Goal: Information Seeking & Learning: Learn about a topic

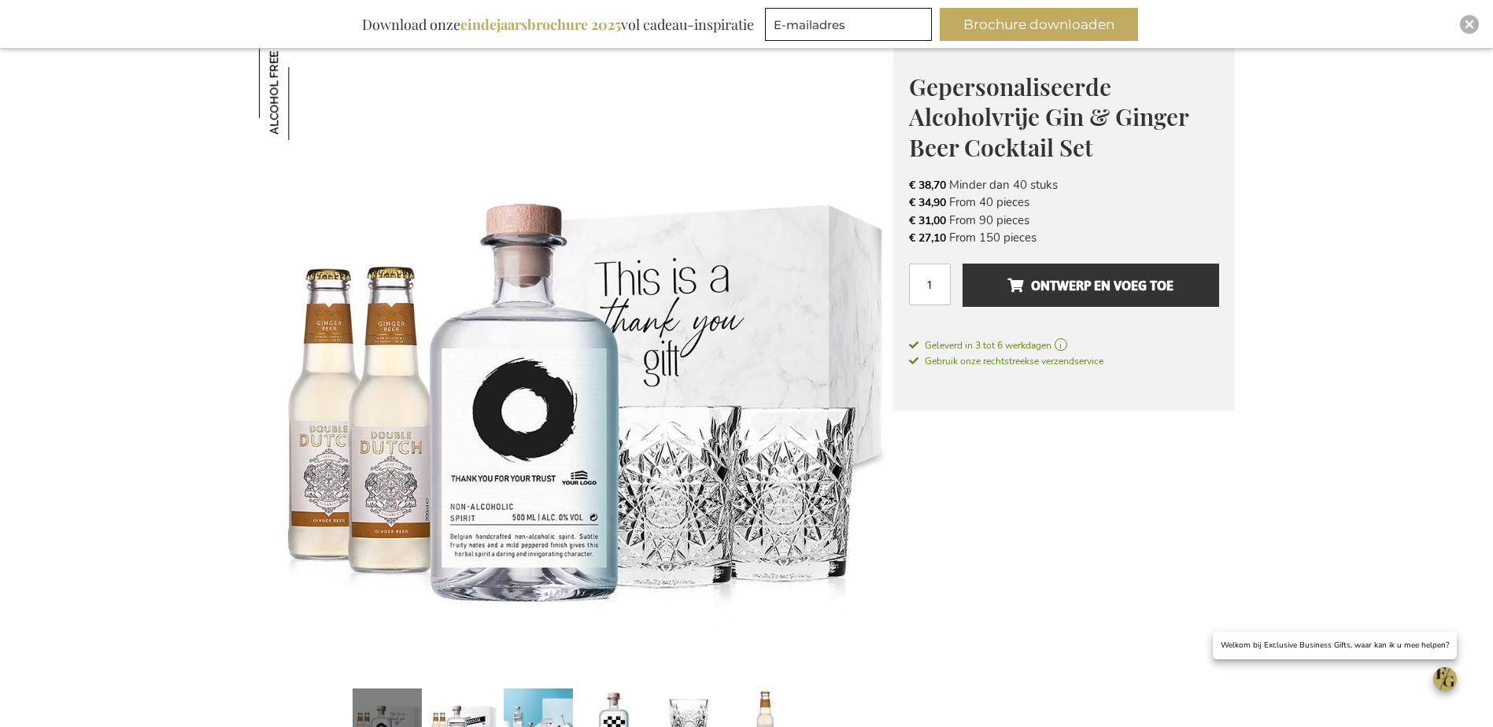
scroll to position [285, 0]
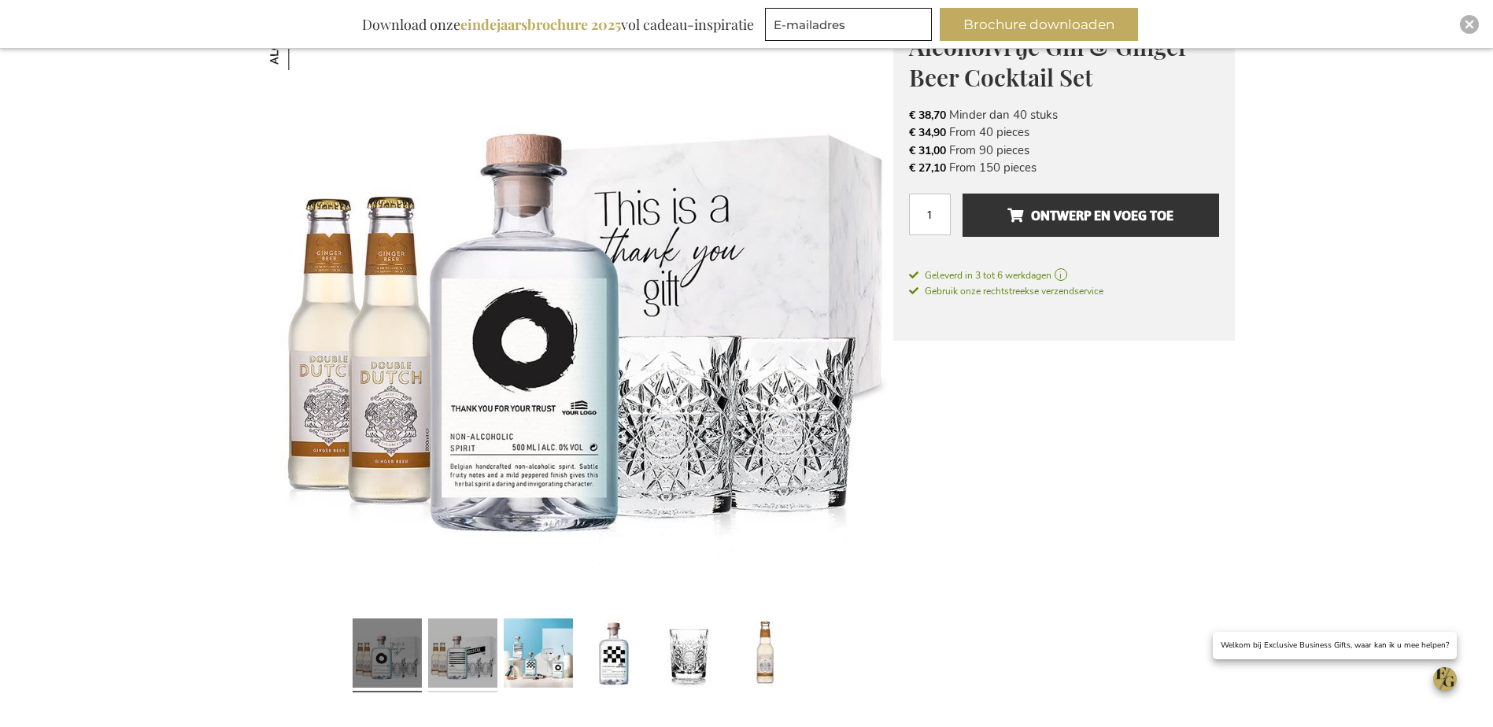
click at [464, 658] on link at bounding box center [462, 655] width 69 height 87
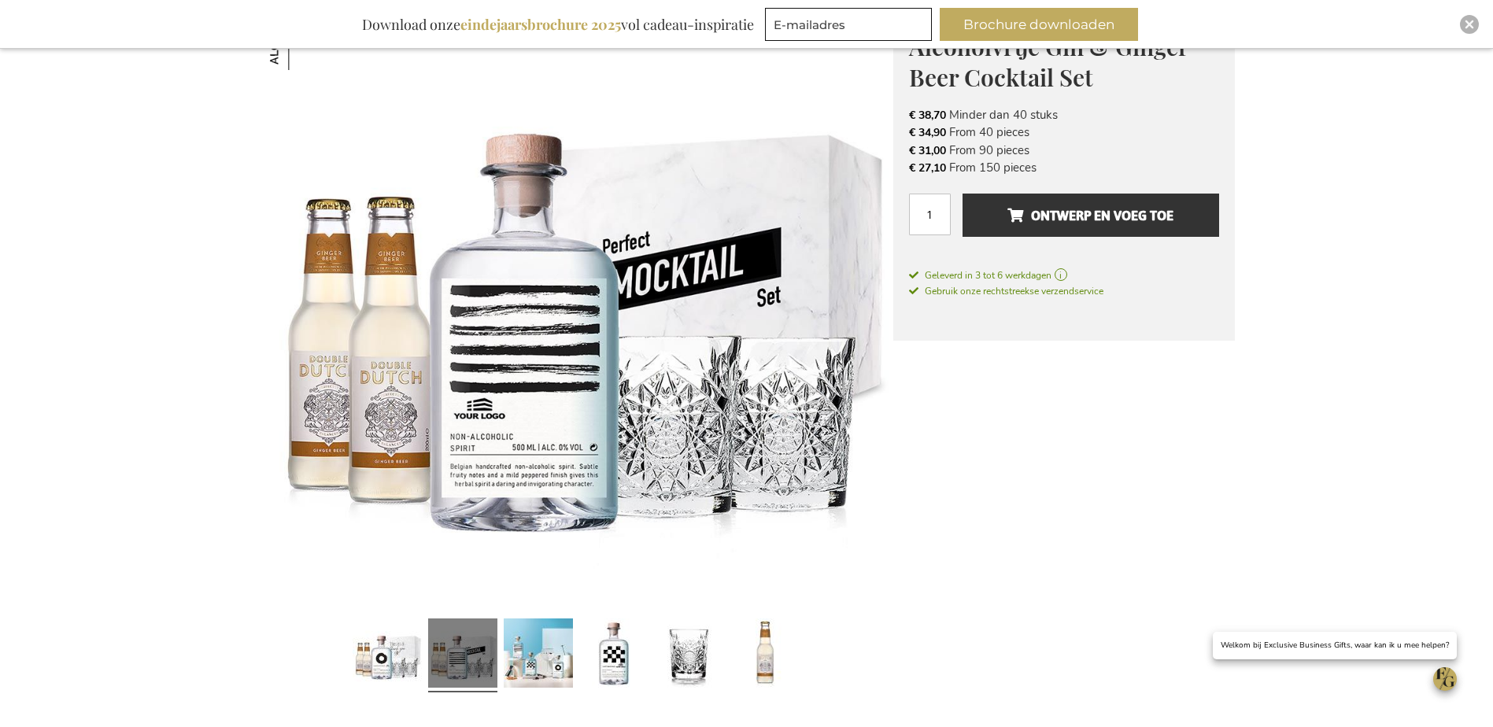
click at [486, 649] on link at bounding box center [462, 655] width 69 height 87
click at [507, 658] on link at bounding box center [538, 655] width 69 height 87
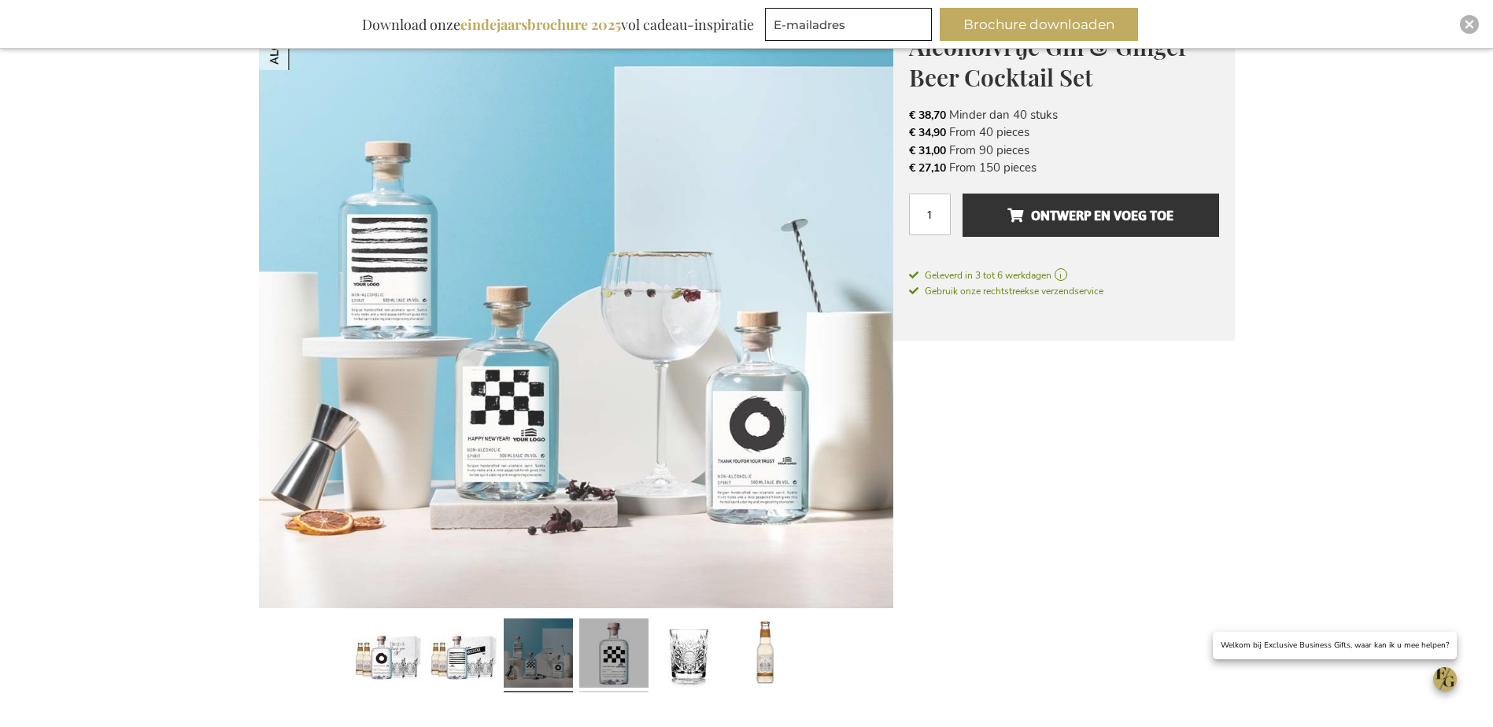
scroll to position [286, 0]
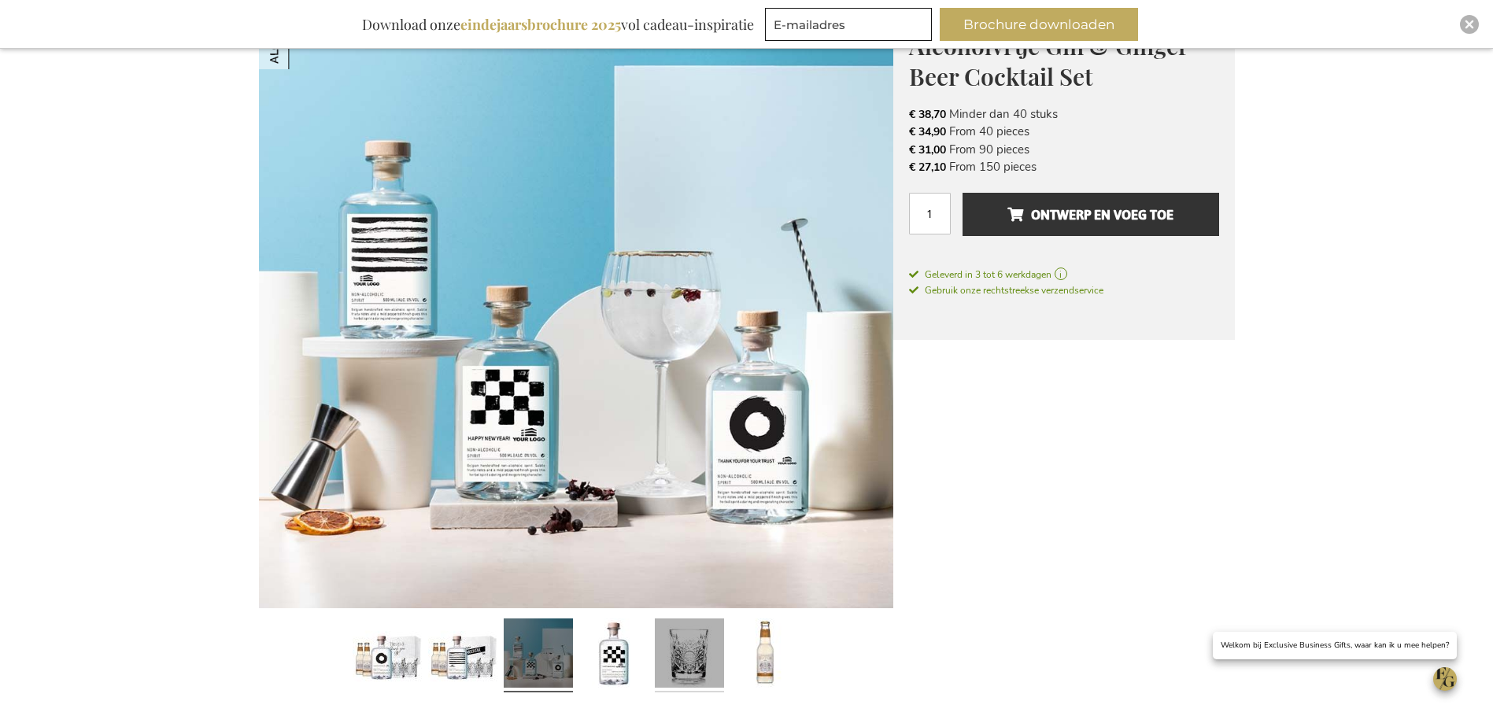
click at [678, 696] on link at bounding box center [689, 655] width 69 height 87
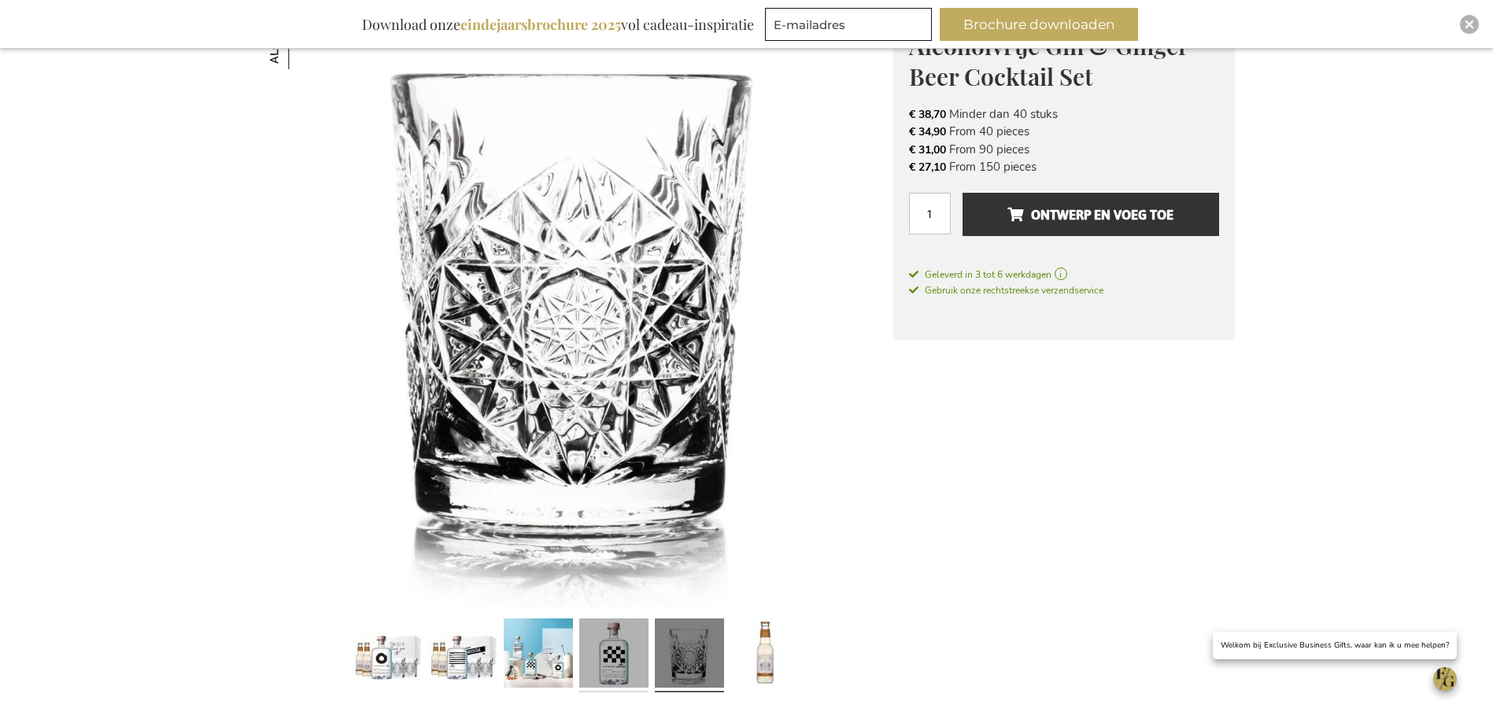
click at [631, 671] on link at bounding box center [613, 655] width 69 height 87
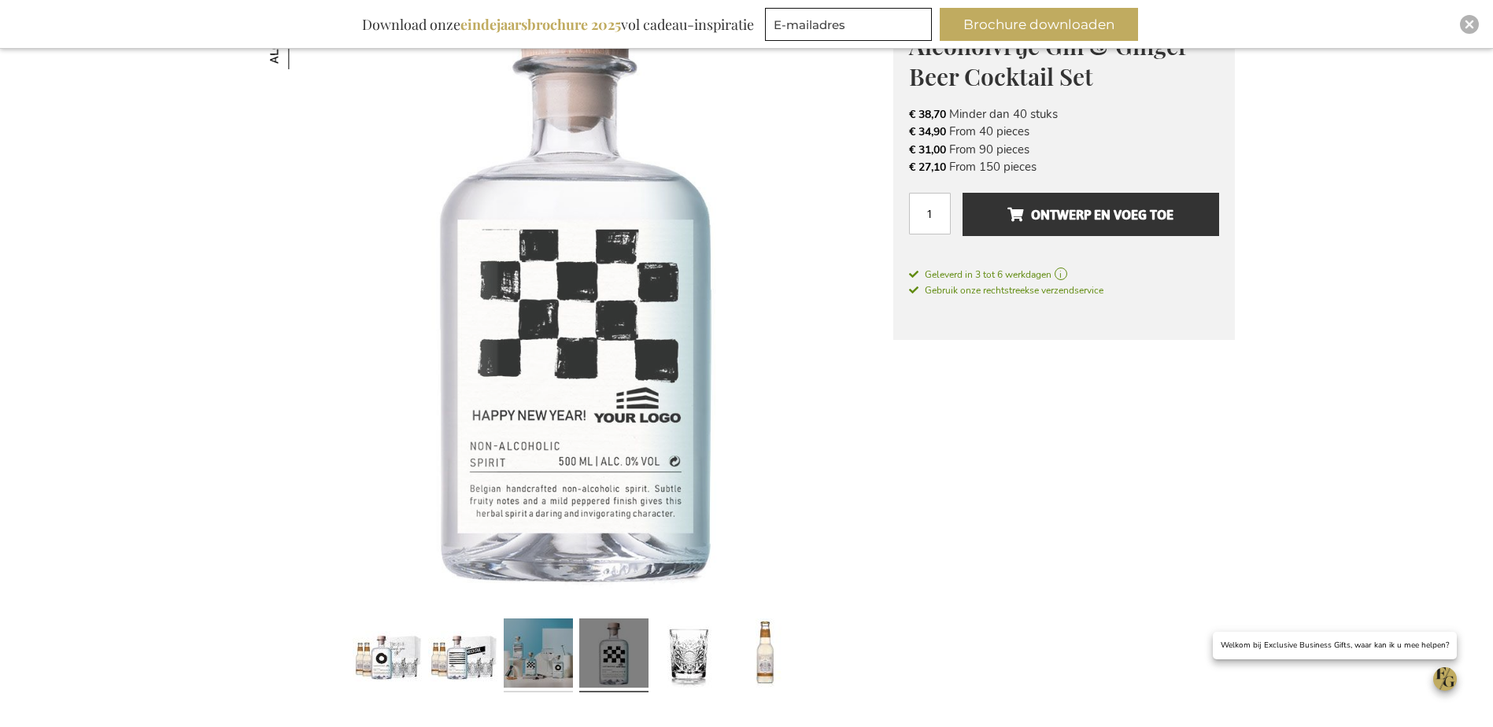
click at [531, 645] on link at bounding box center [538, 655] width 69 height 87
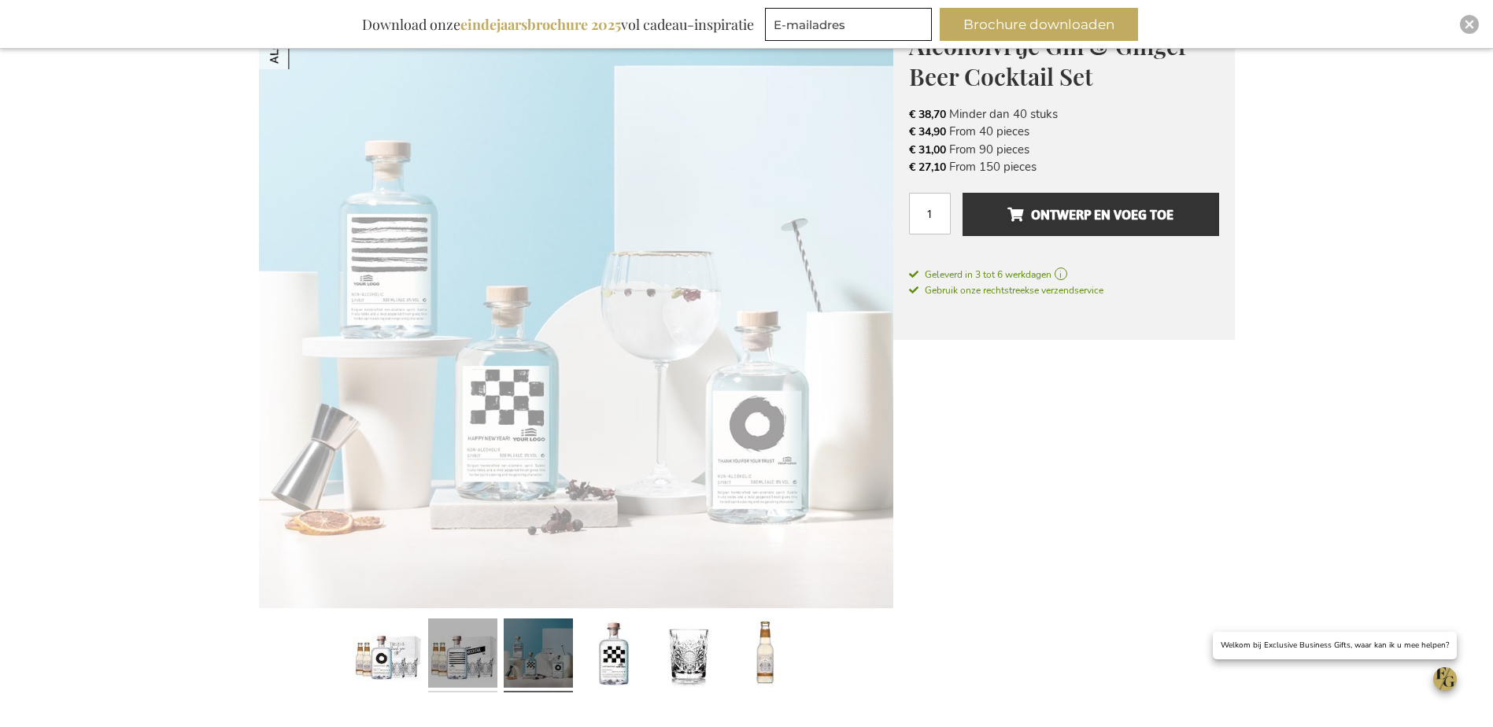
click at [457, 643] on link at bounding box center [462, 655] width 69 height 87
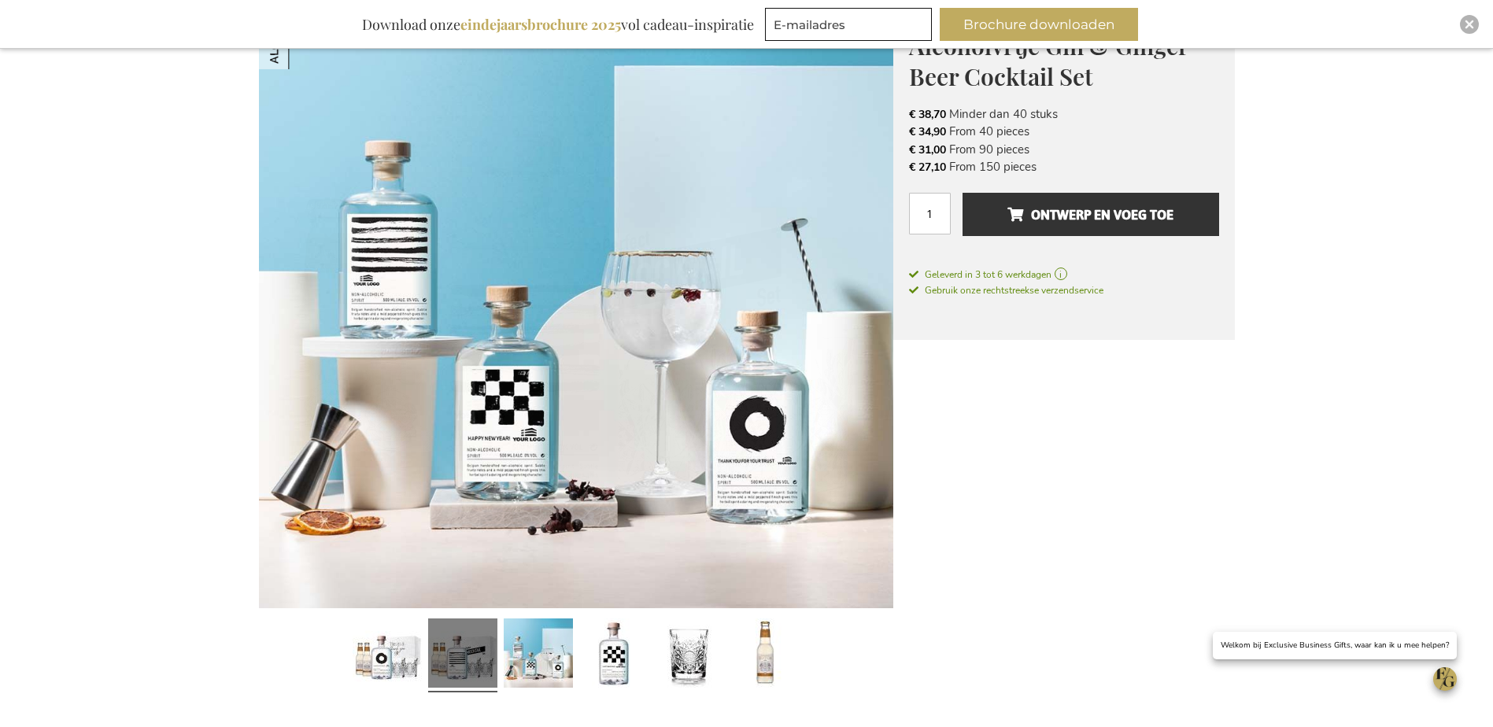
click at [427, 643] on div at bounding box center [463, 655] width 76 height 87
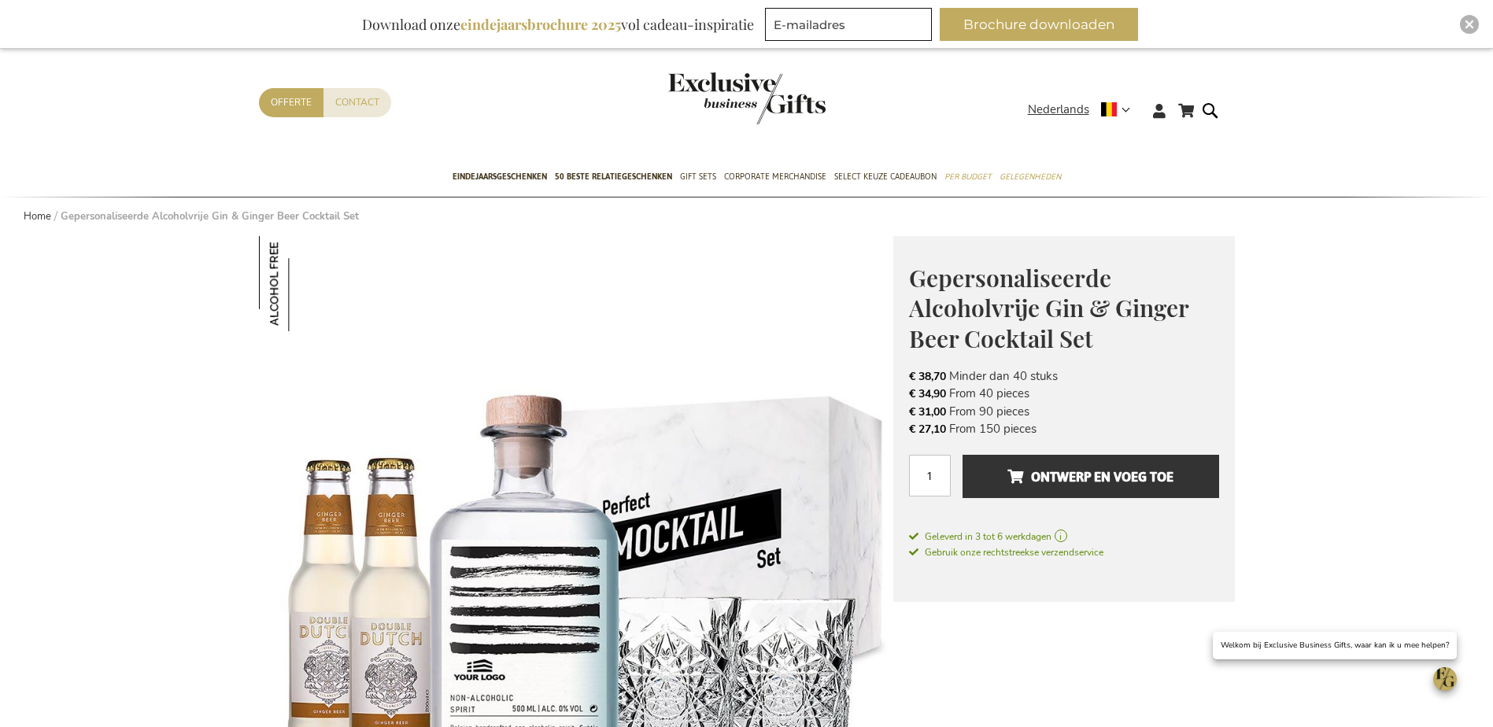
scroll to position [0, 0]
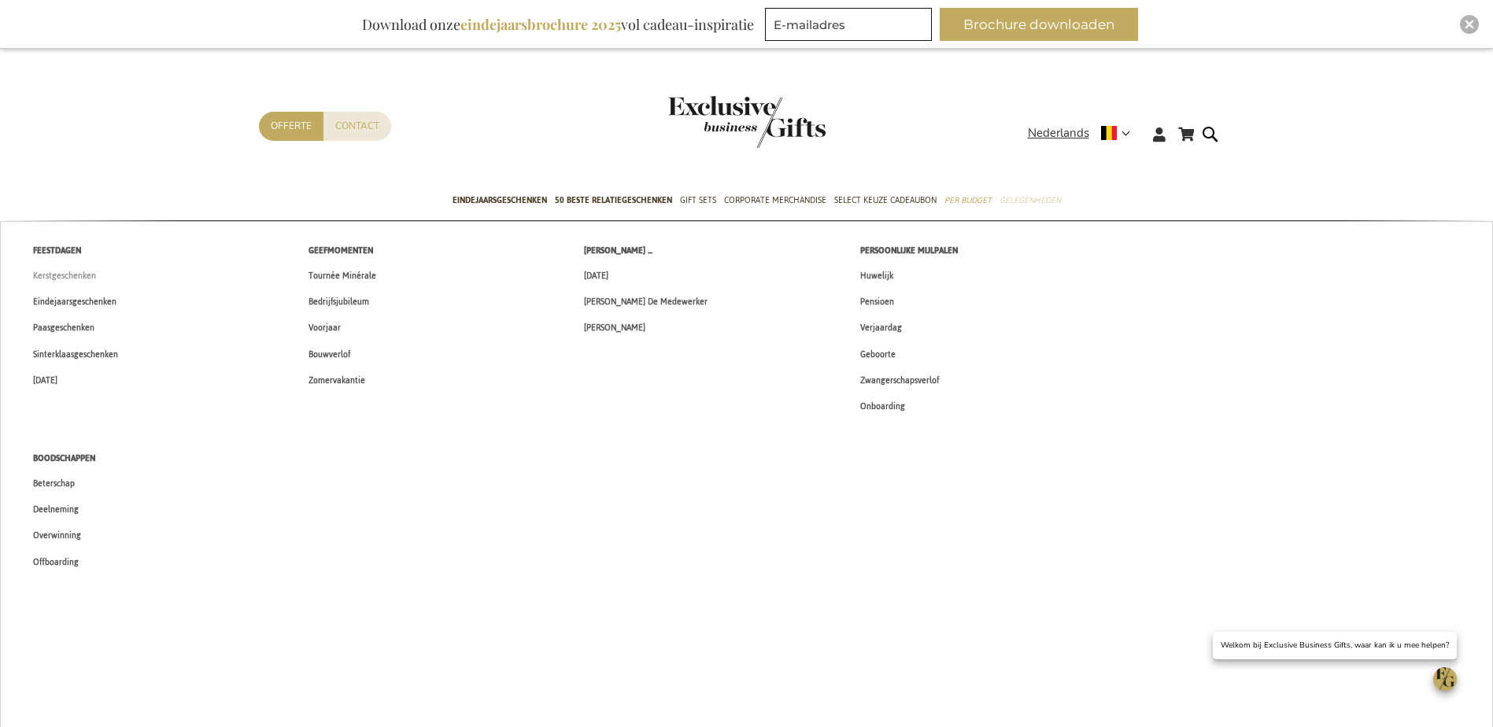
click at [72, 276] on span "Kerstgeschenken" at bounding box center [64, 276] width 63 height 17
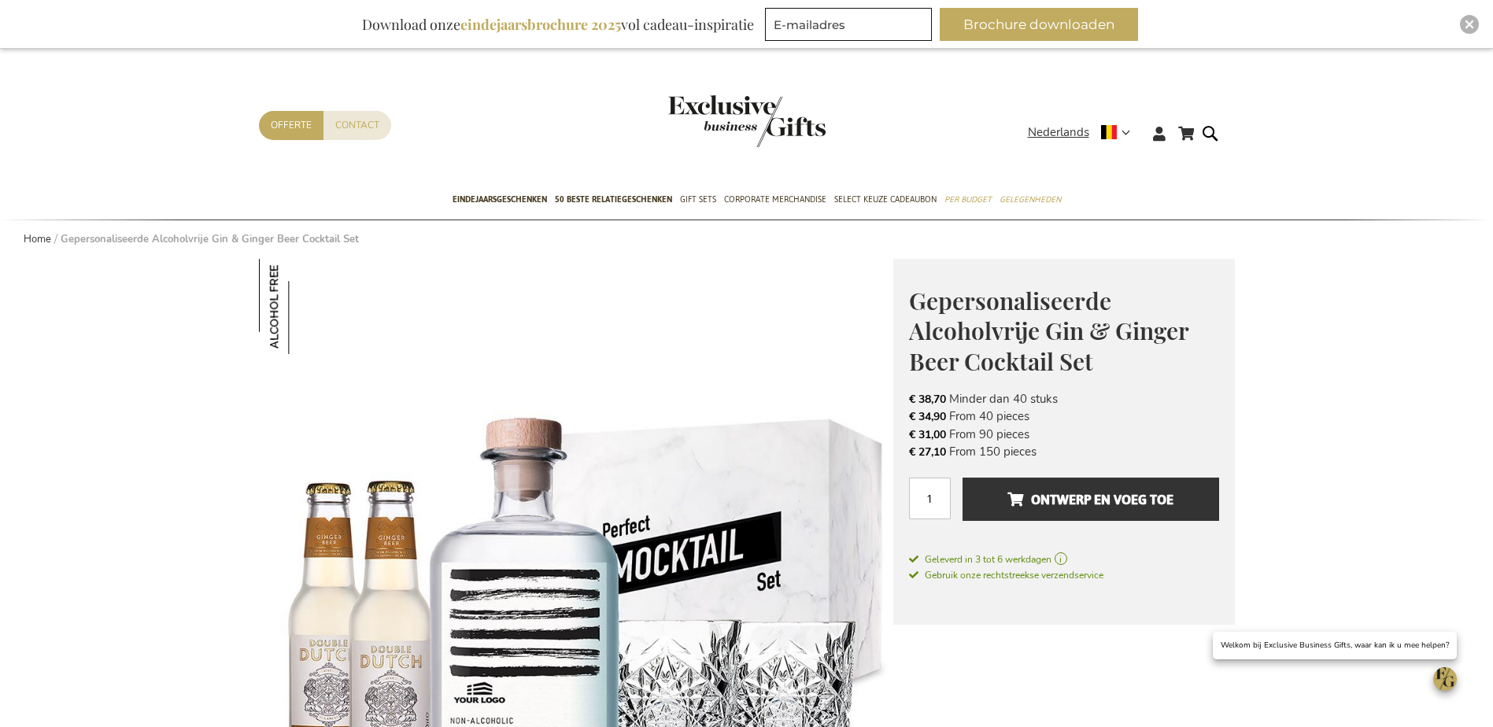
scroll to position [61, 0]
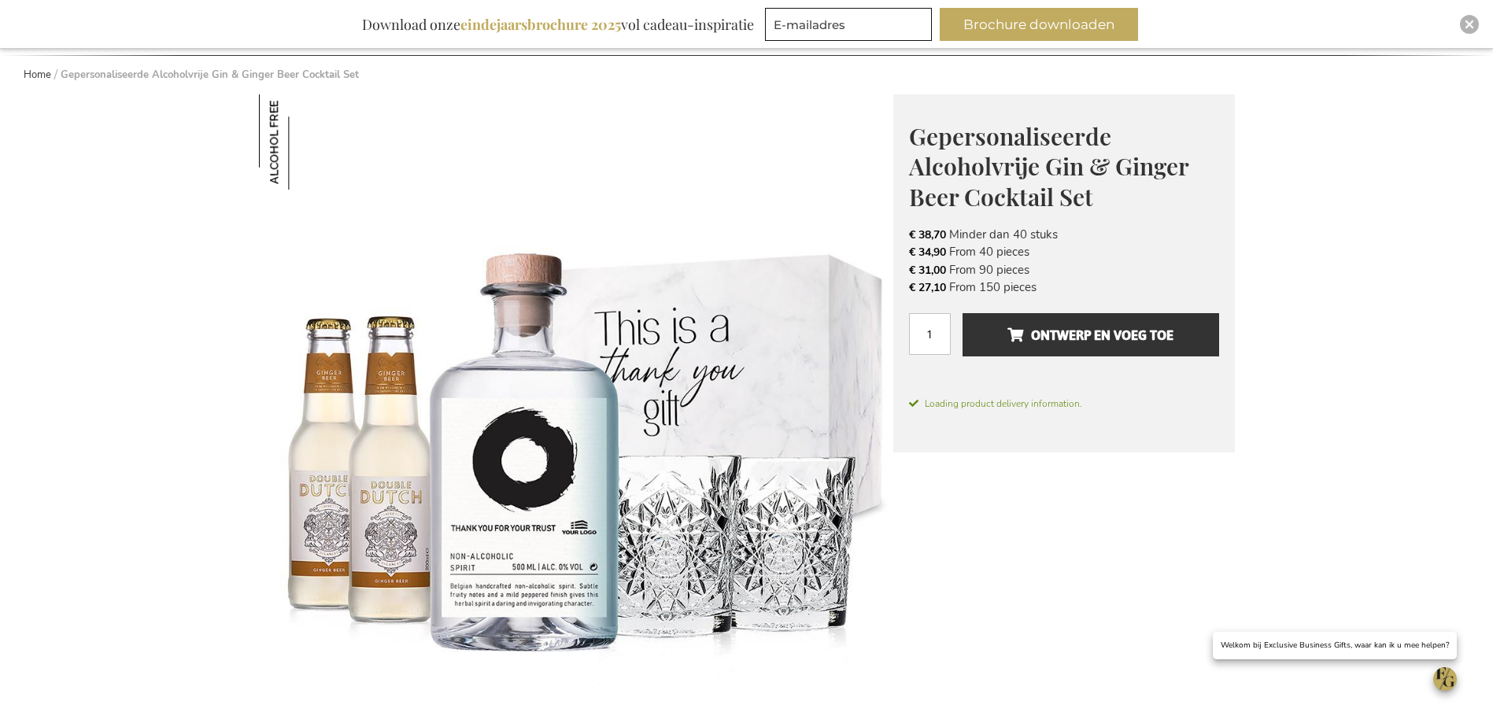
scroll to position [157, 0]
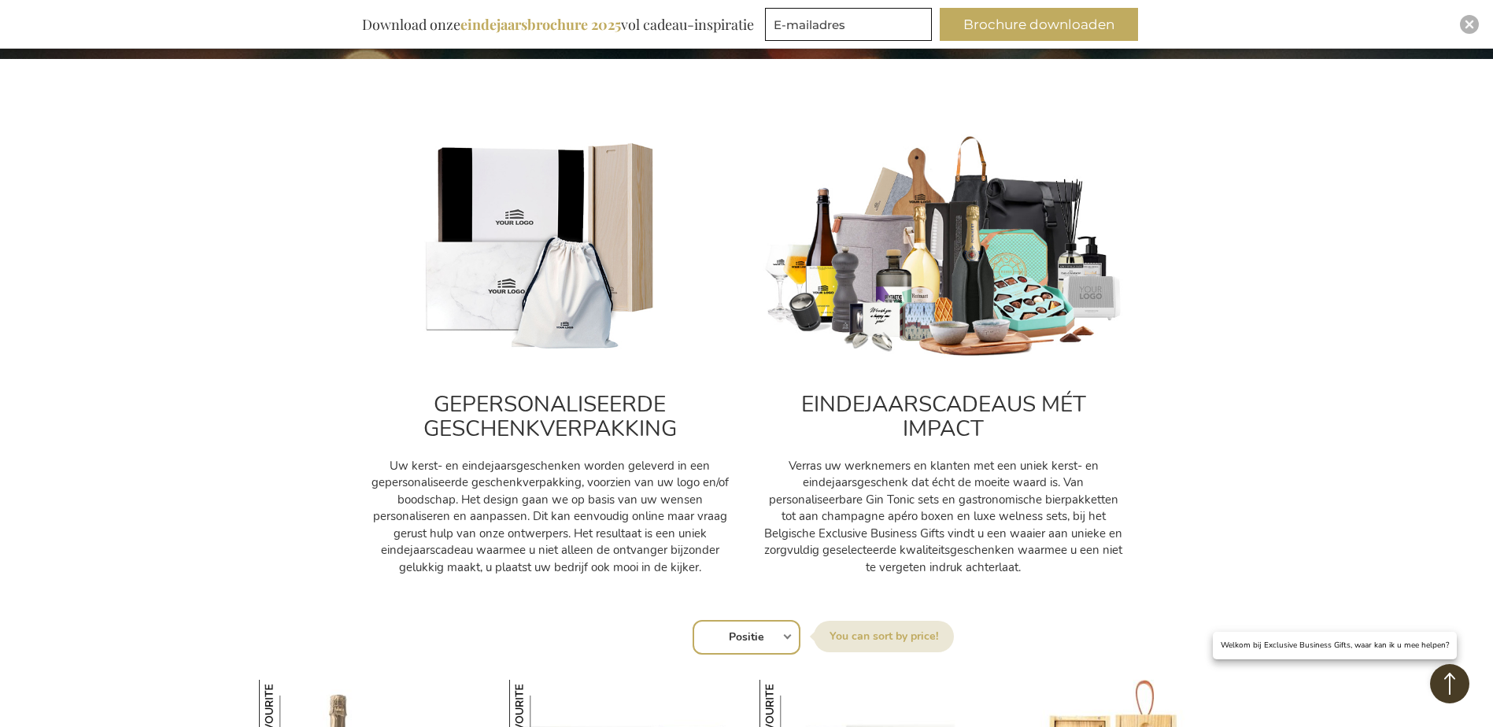
scroll to position [472, 0]
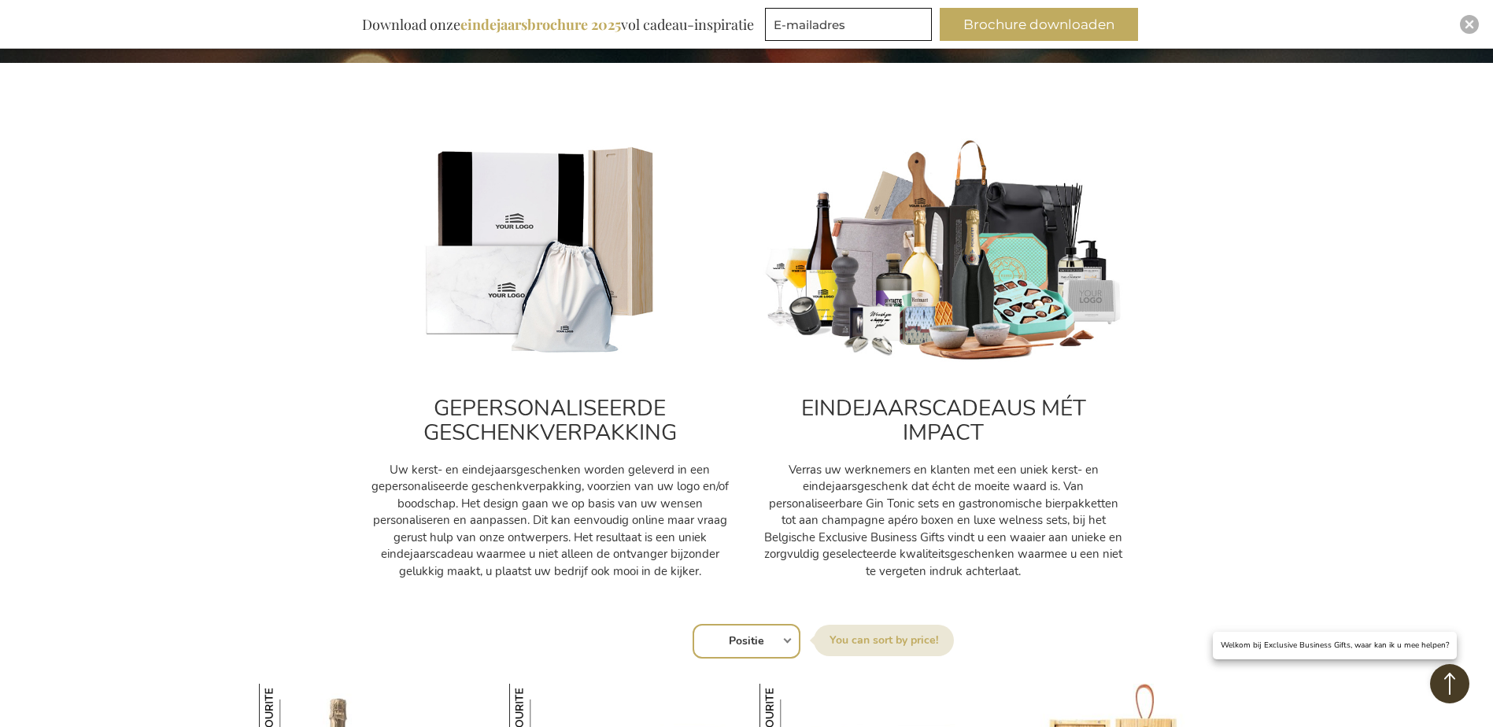
click at [935, 408] on h2 "EINDEJAARSCADEAUS MÉT IMPACT" at bounding box center [944, 421] width 362 height 49
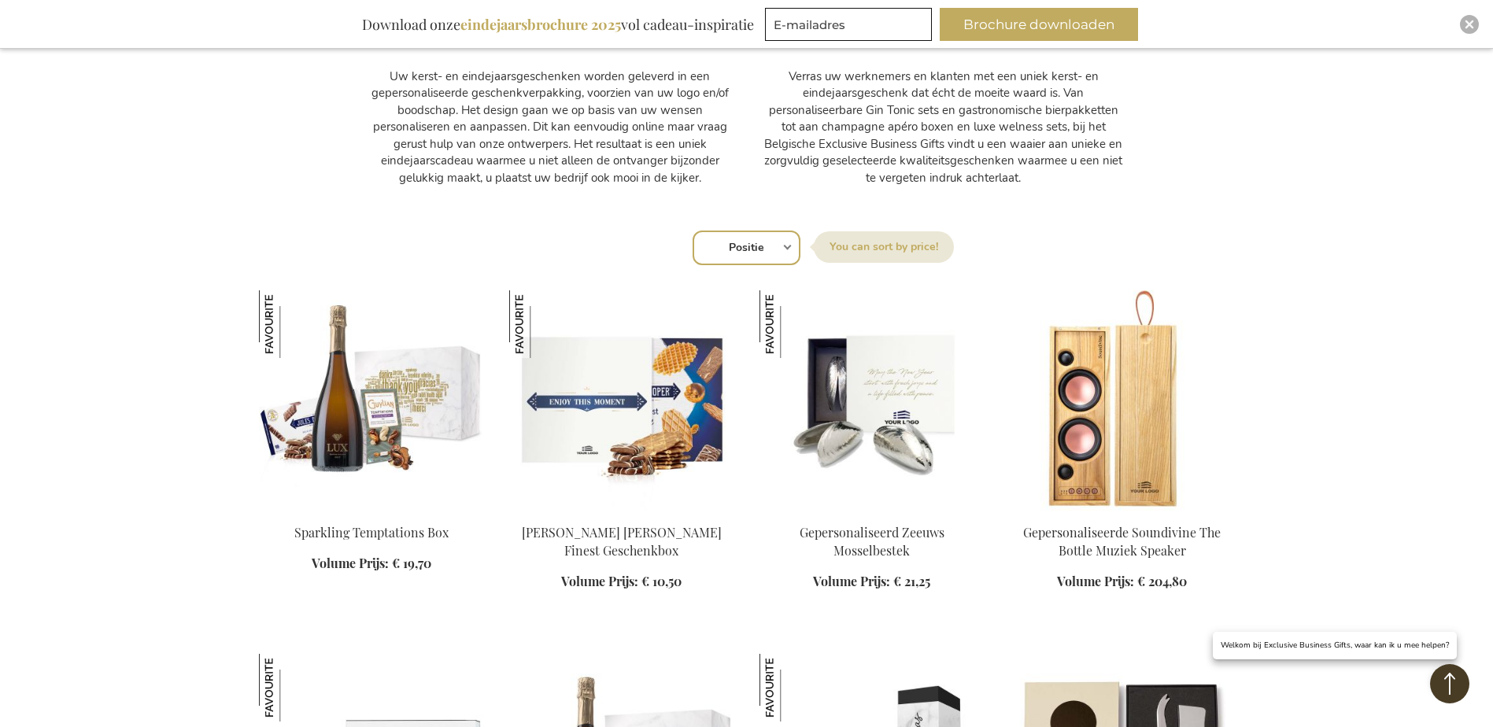
scroll to position [1259, 0]
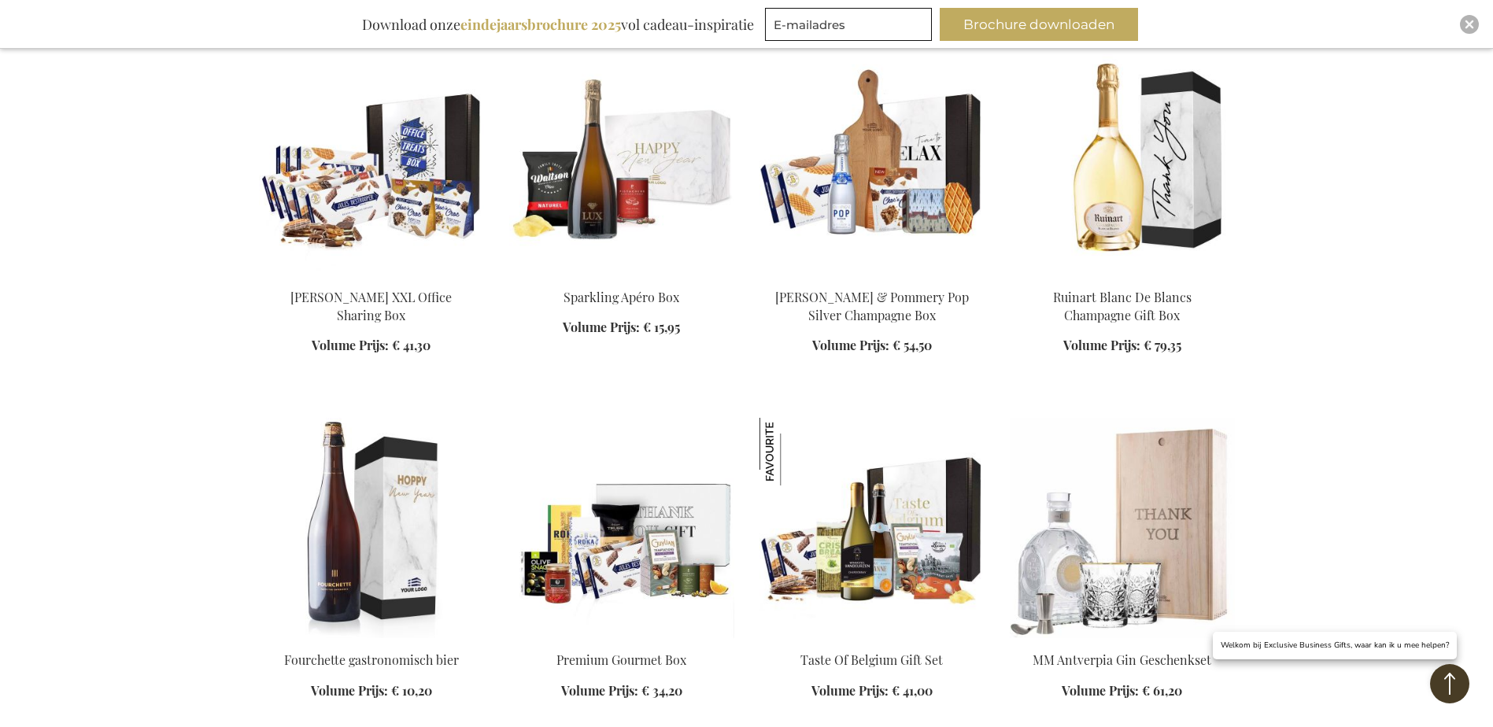
scroll to position [2991, 0]
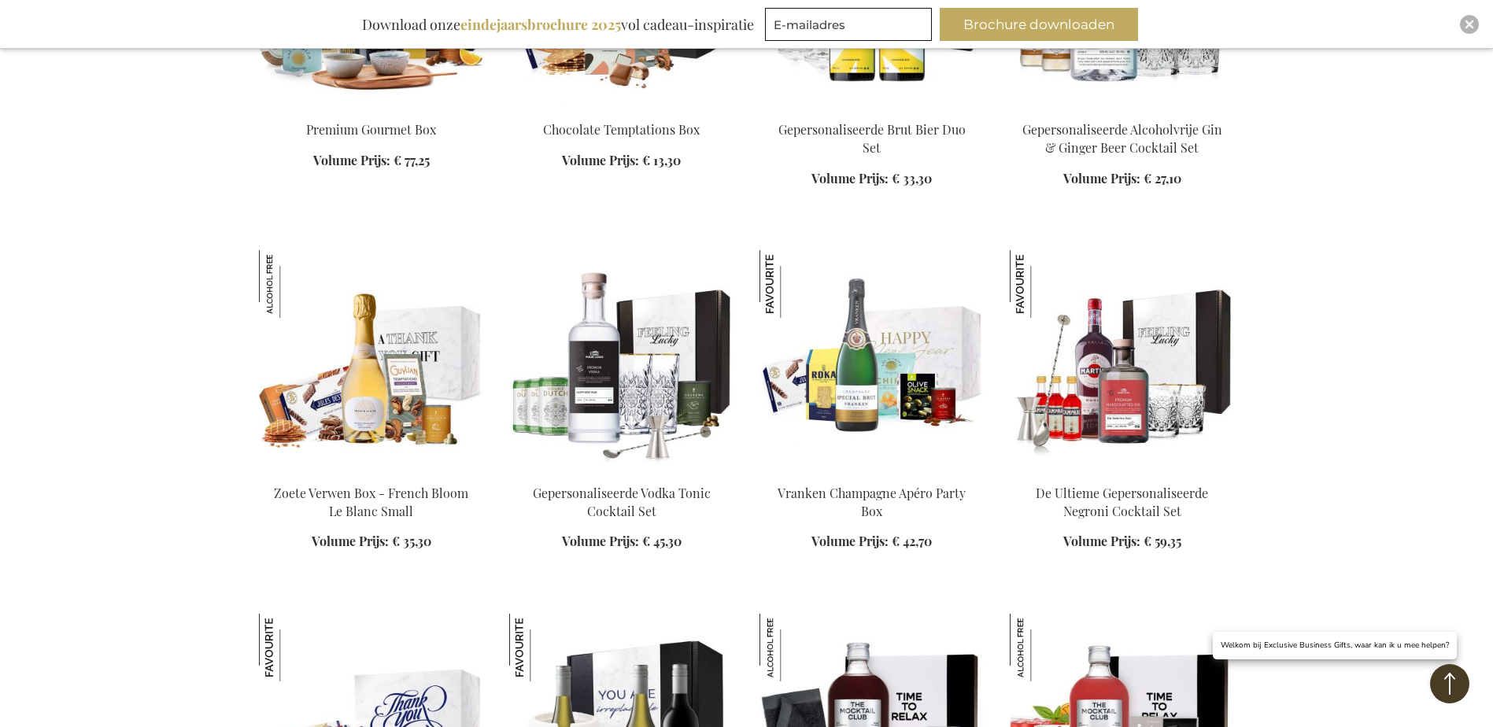
scroll to position [3936, 0]
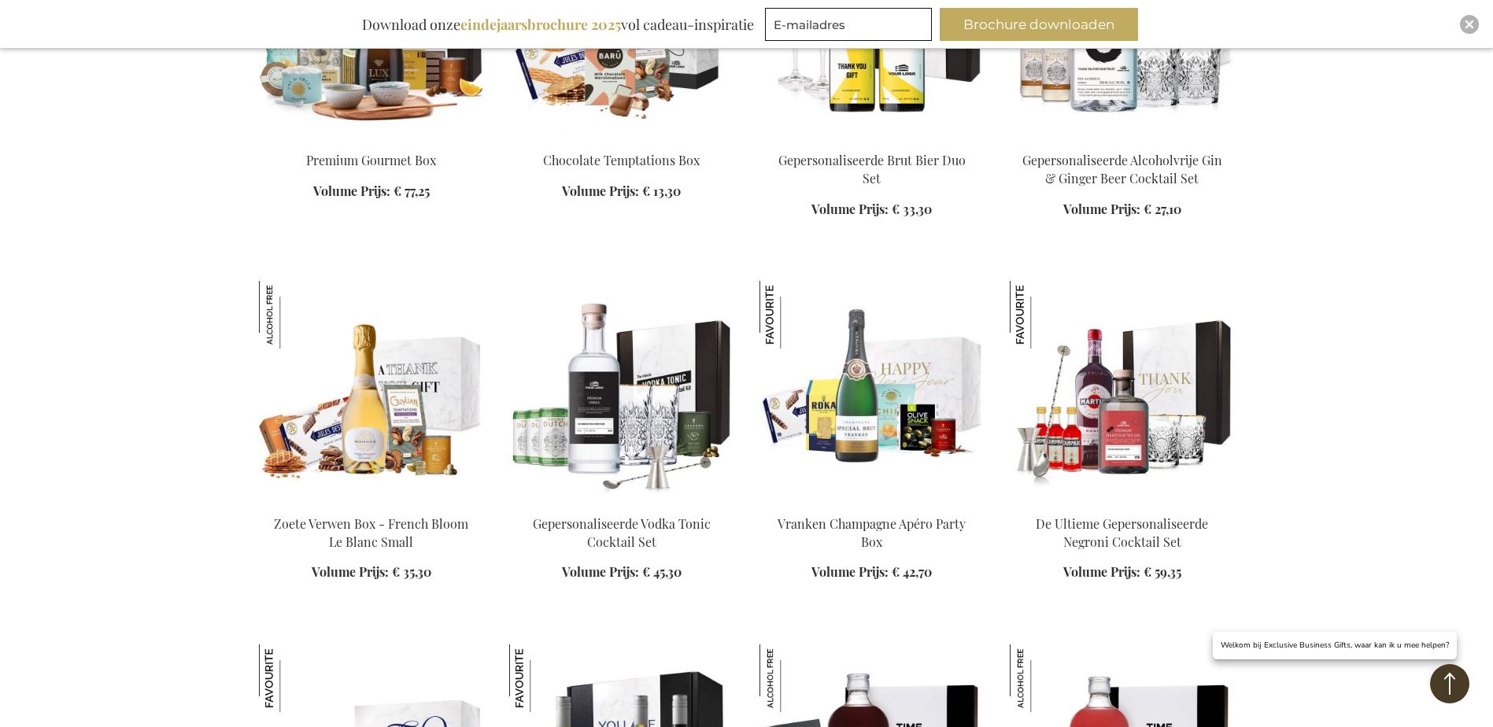
scroll to position [4329, 0]
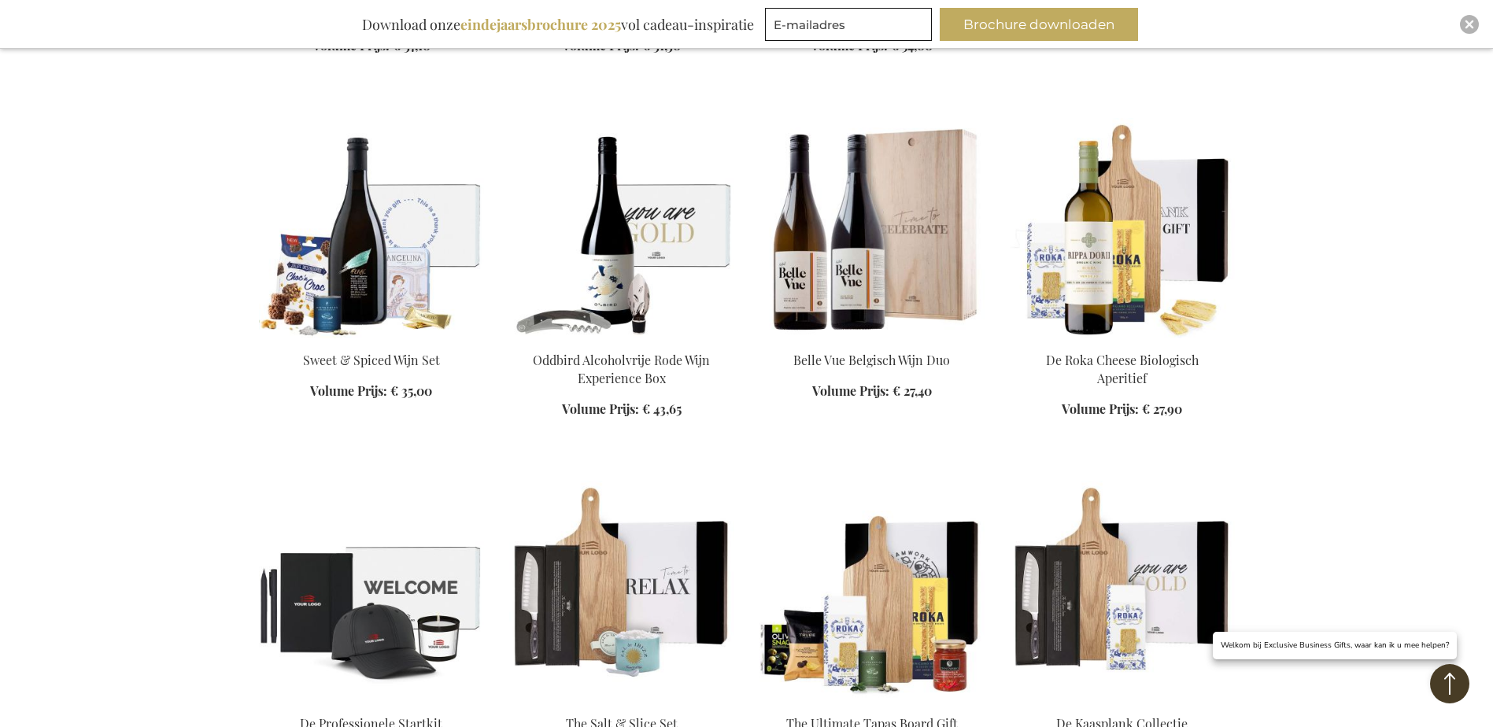
scroll to position [6376, 0]
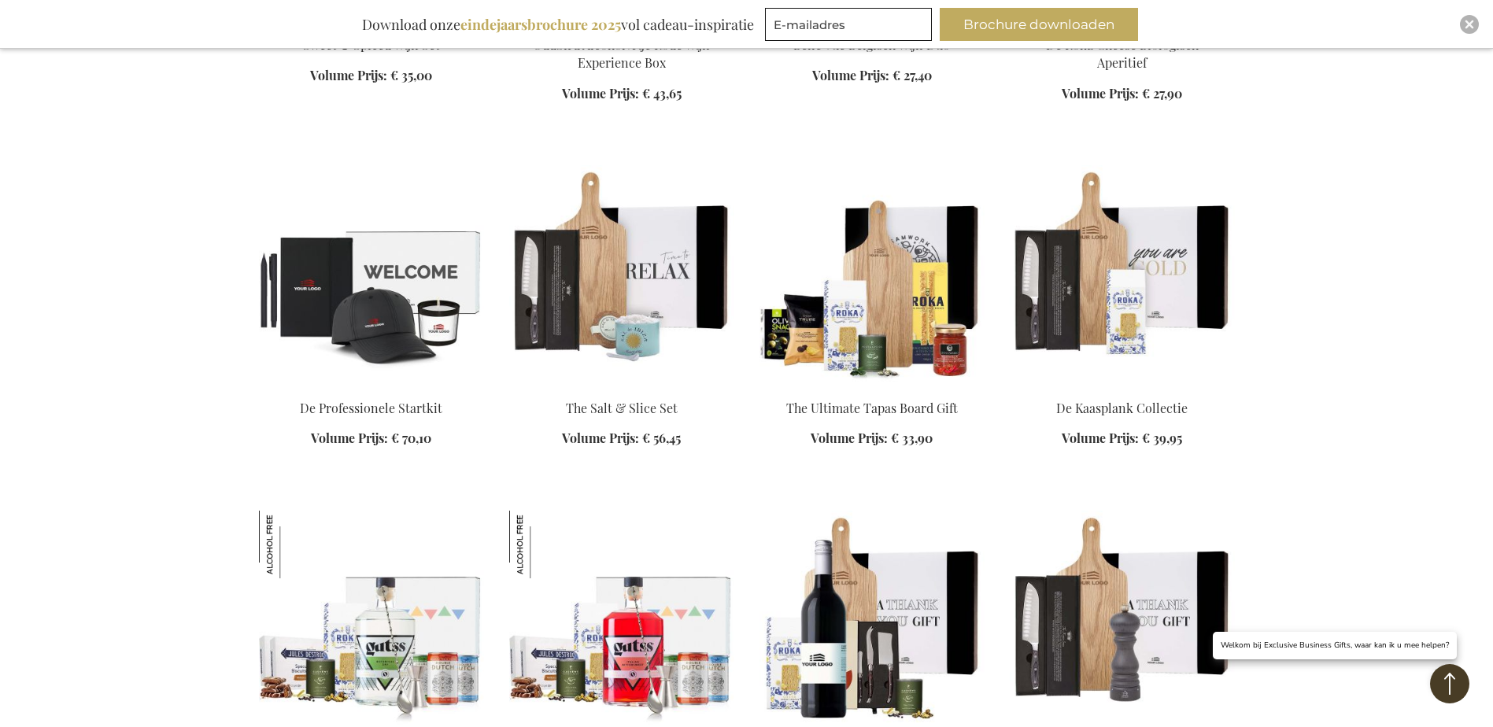
scroll to position [6691, 0]
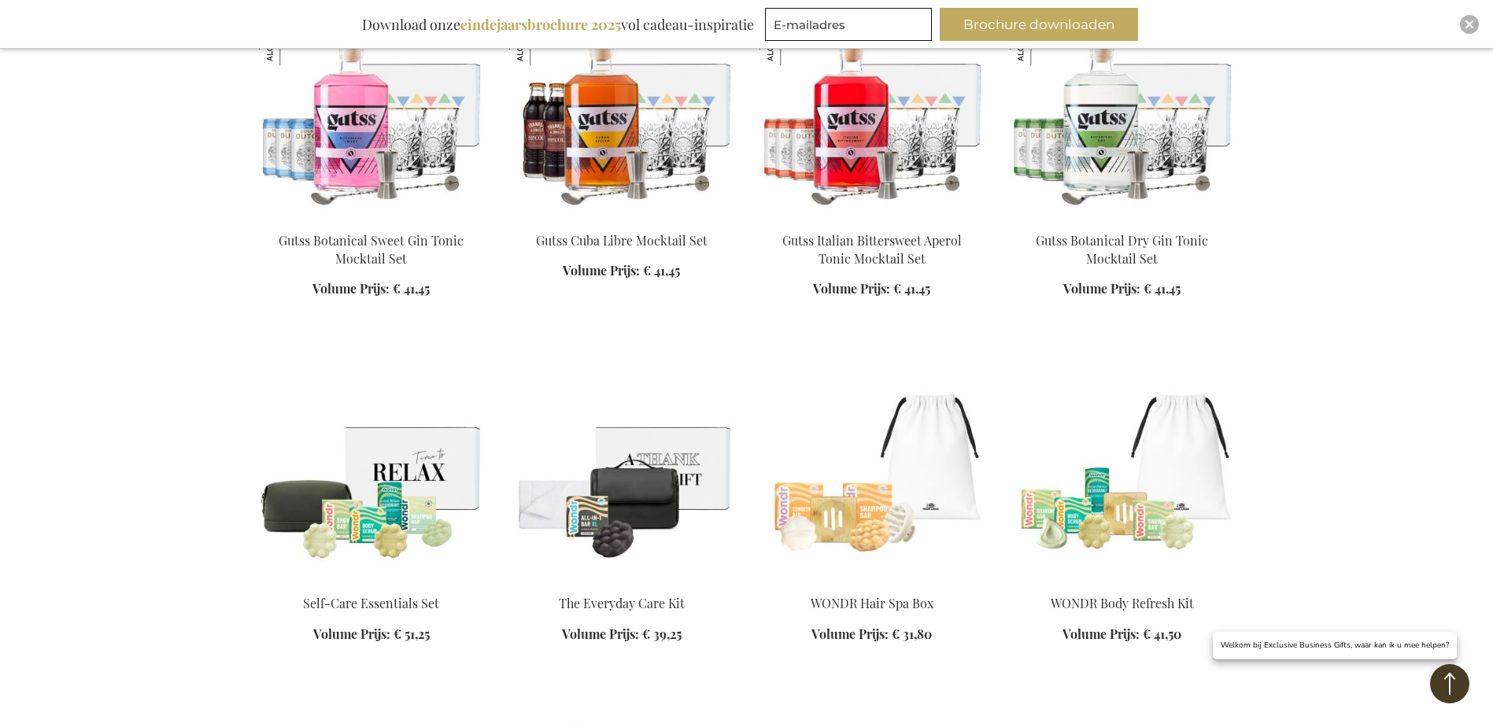
scroll to position [7635, 0]
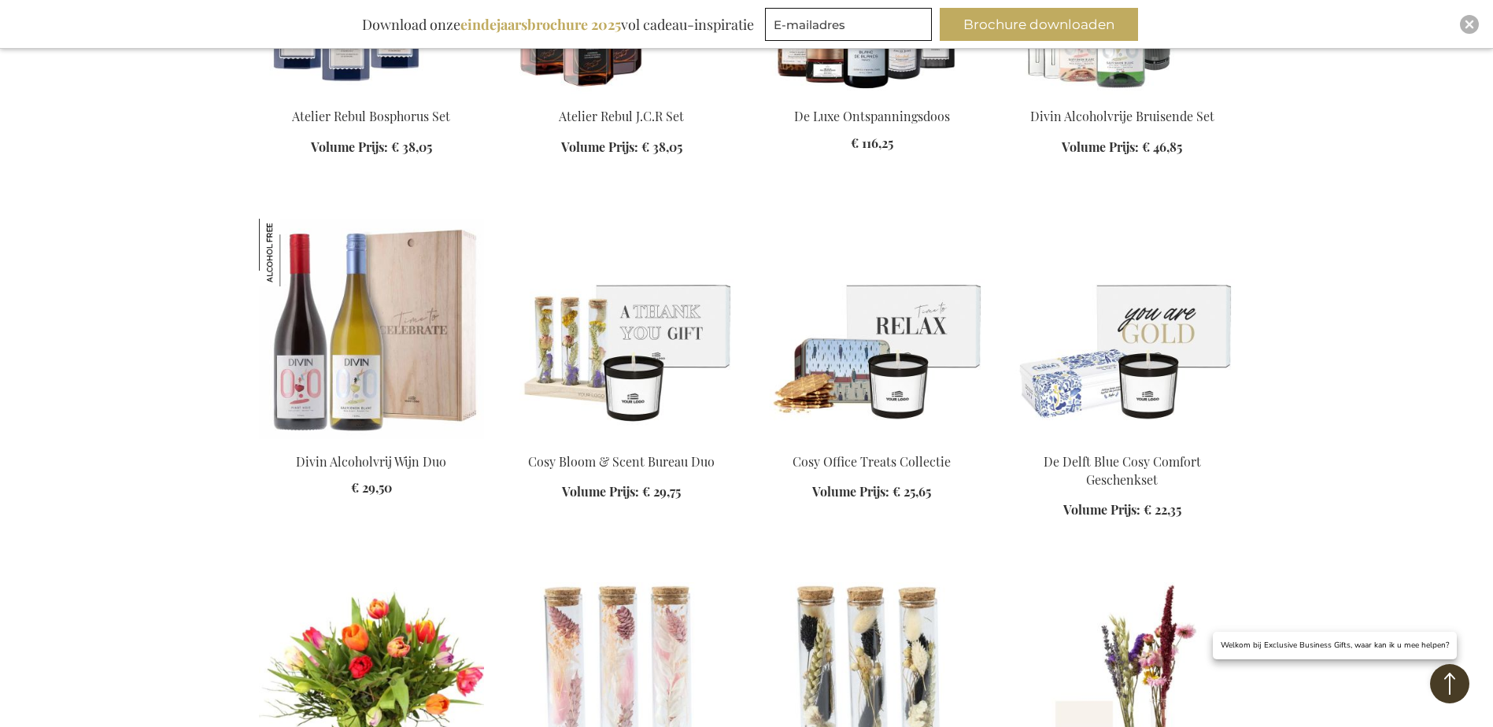
scroll to position [8344, 0]
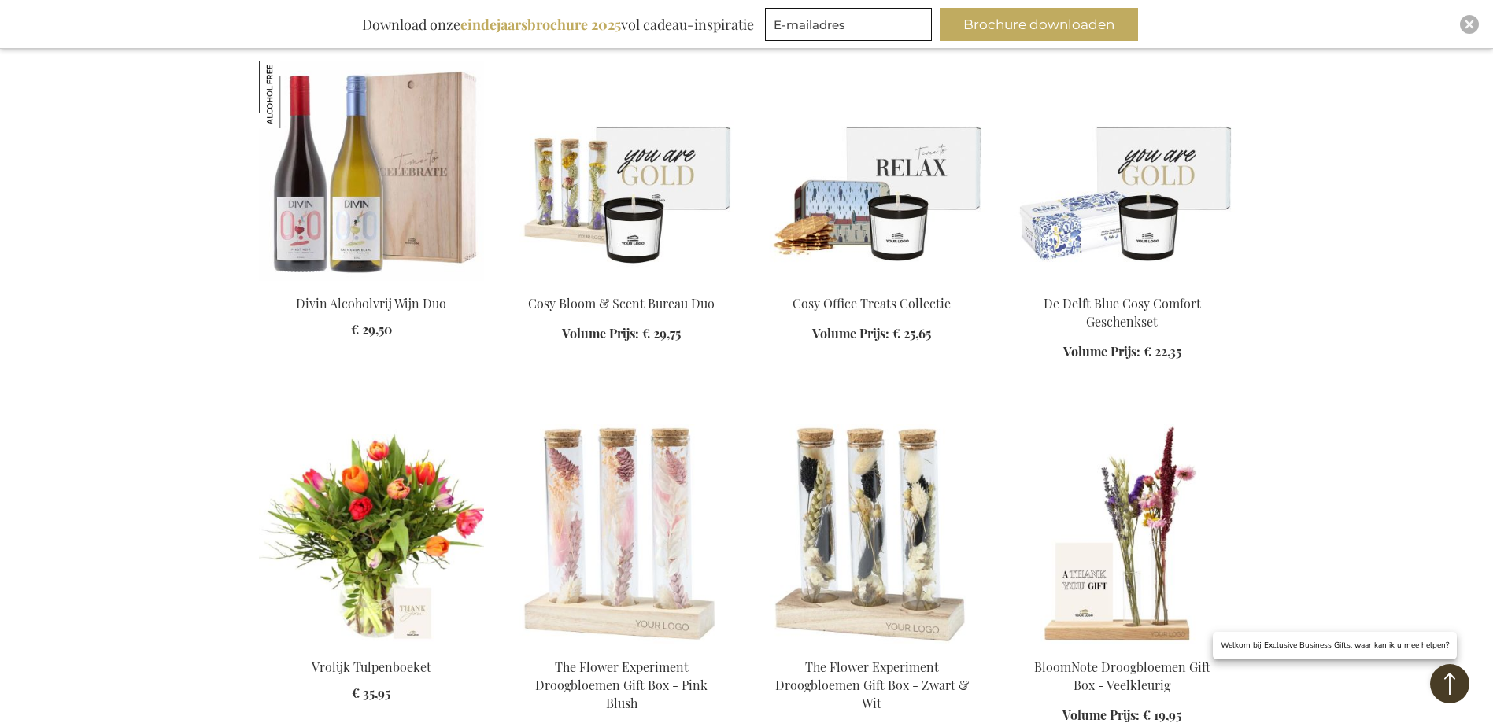
scroll to position [8659, 0]
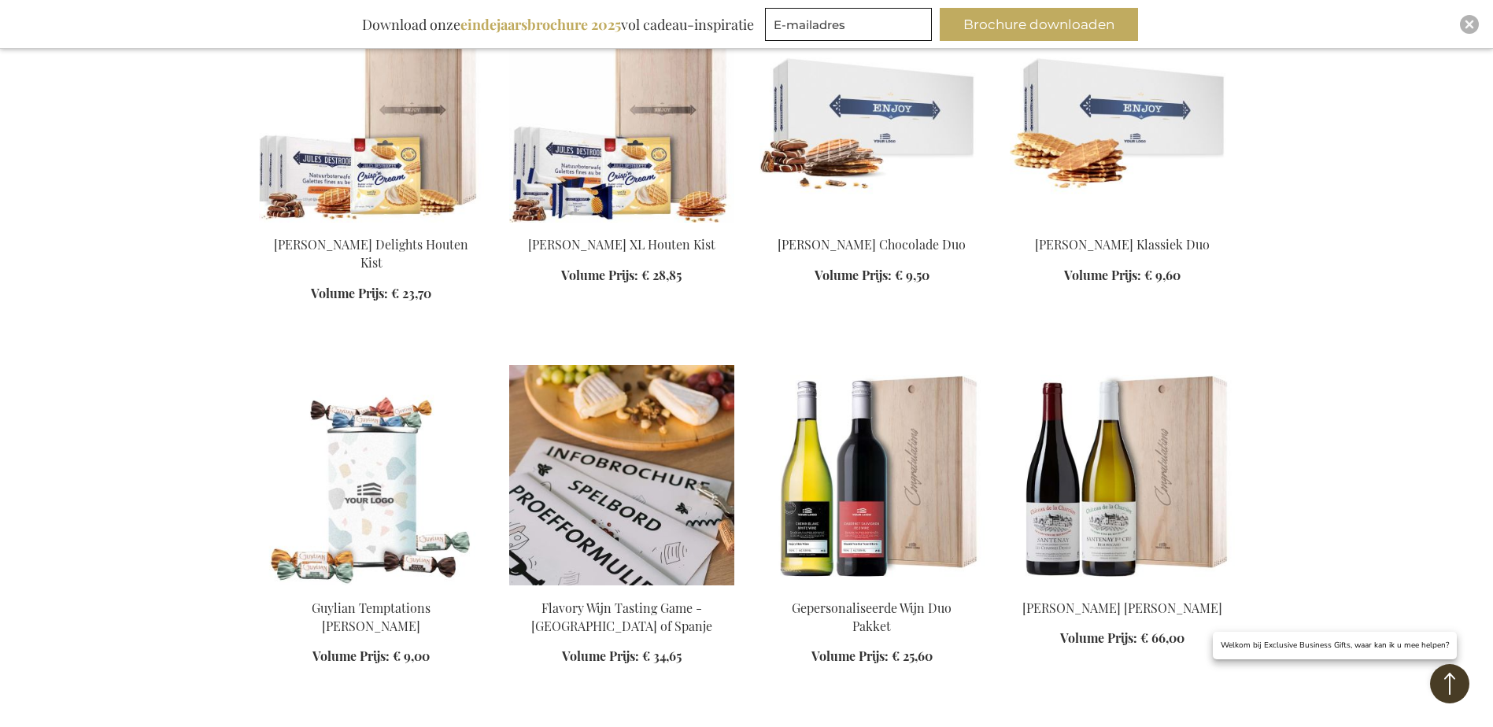
scroll to position [10784, 0]
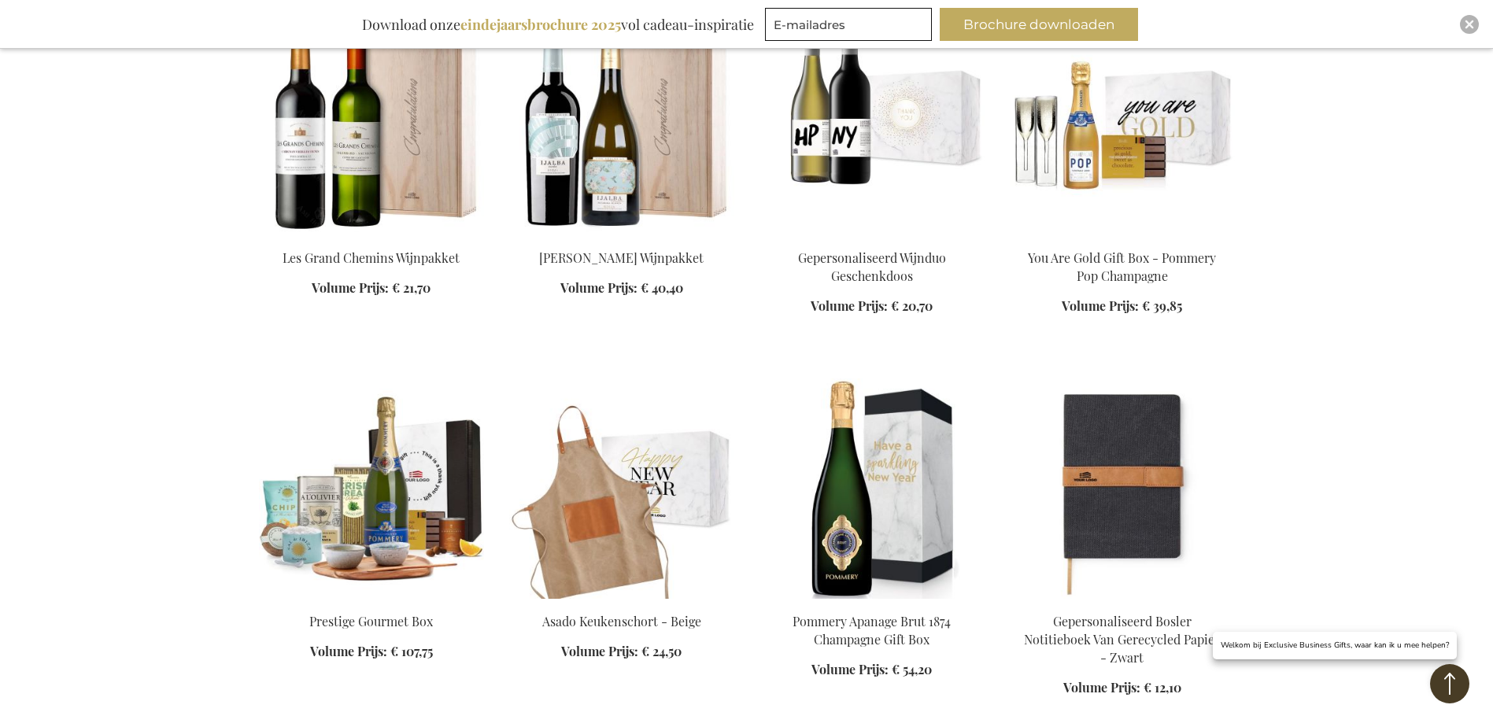
scroll to position [11414, 0]
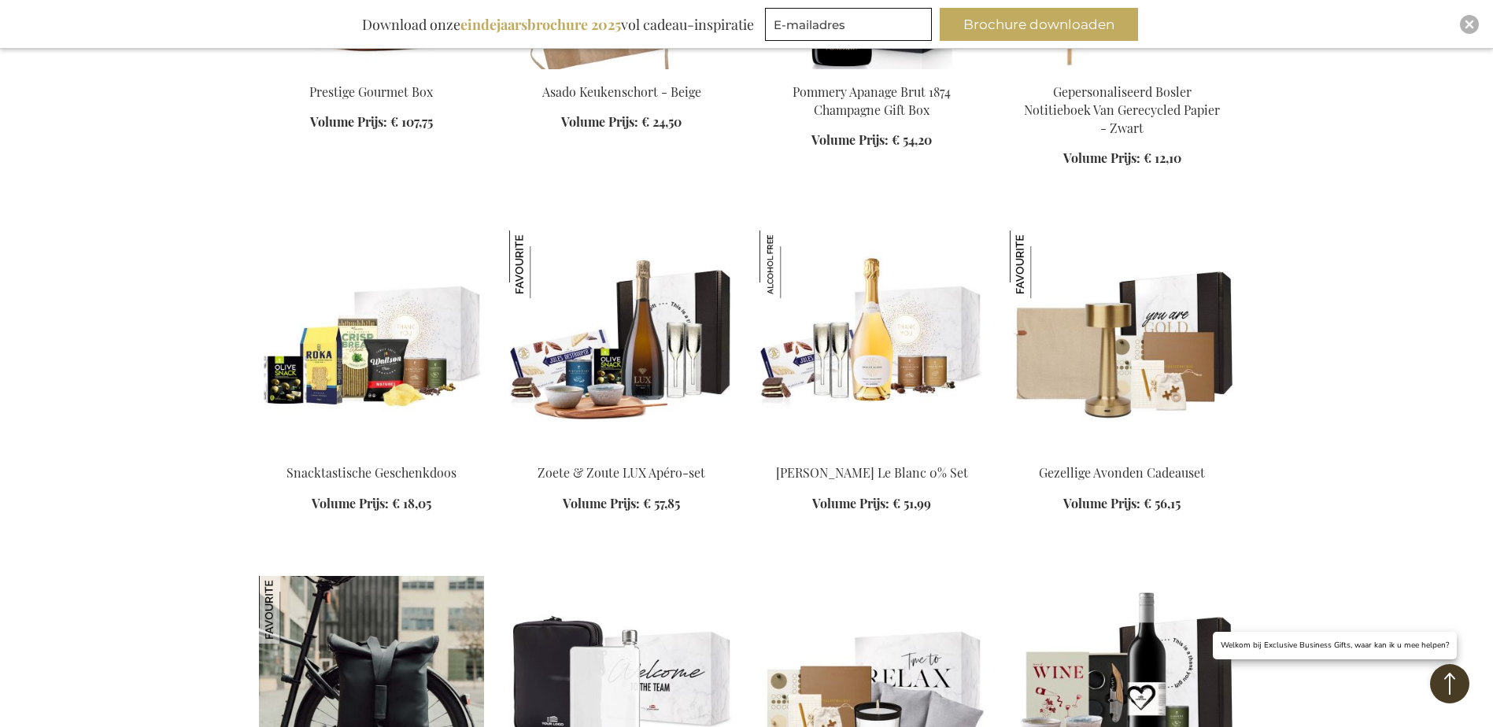
scroll to position [11807, 0]
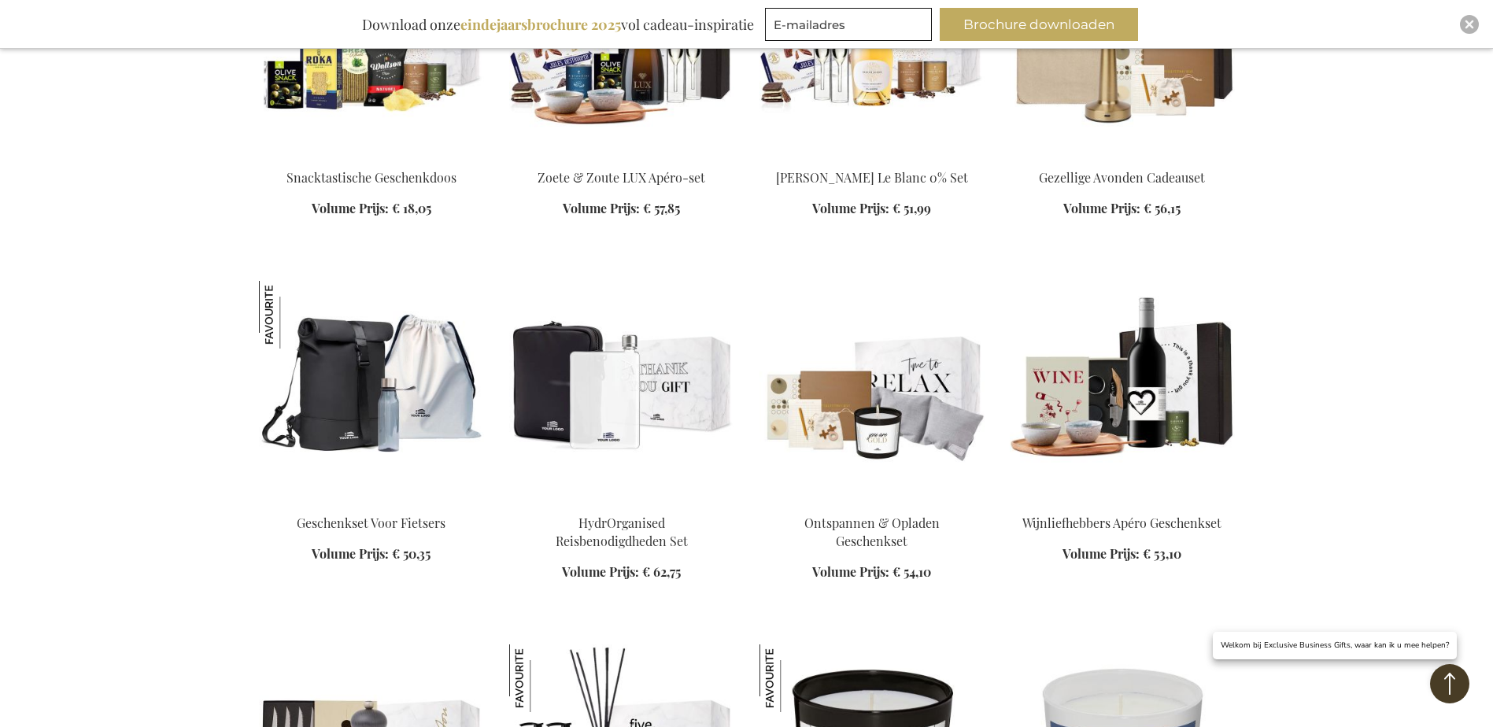
scroll to position [11964, 0]
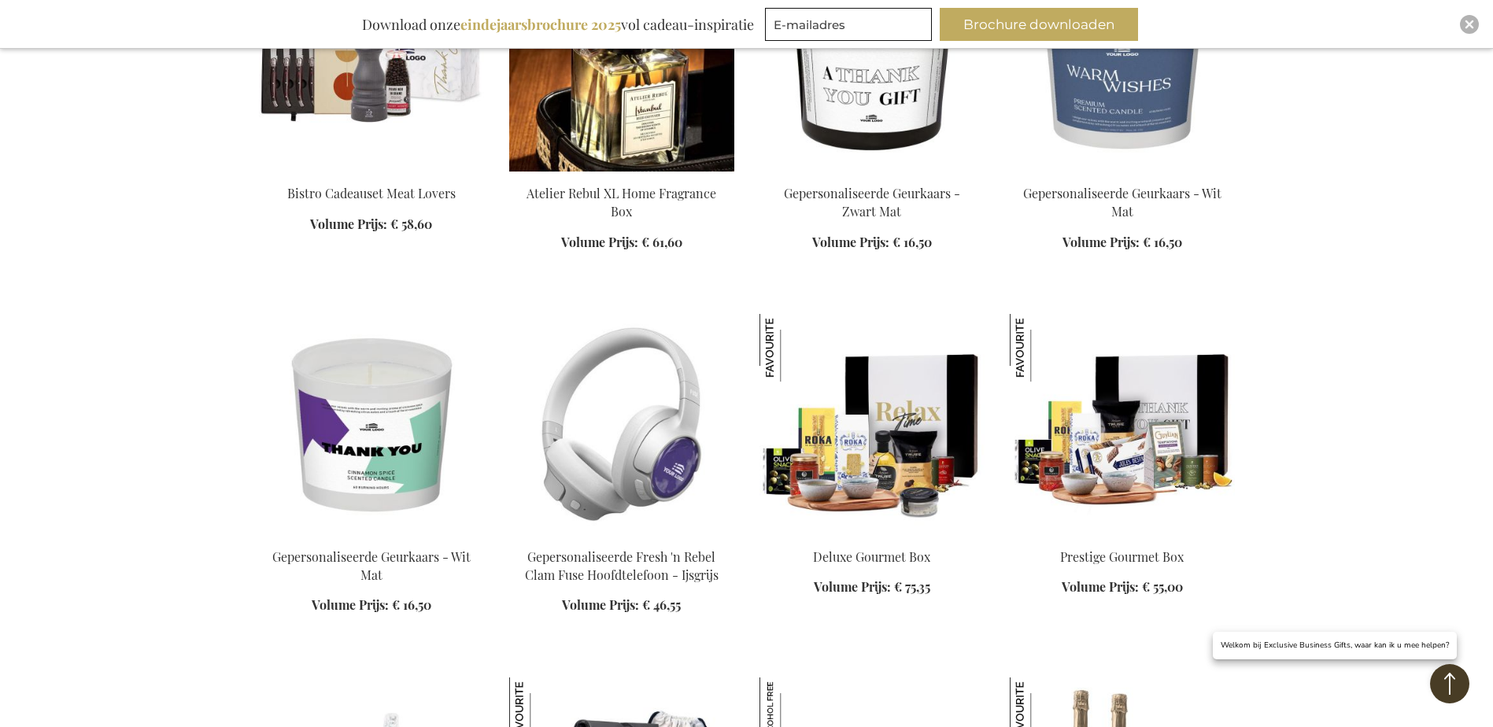
scroll to position [12909, 0]
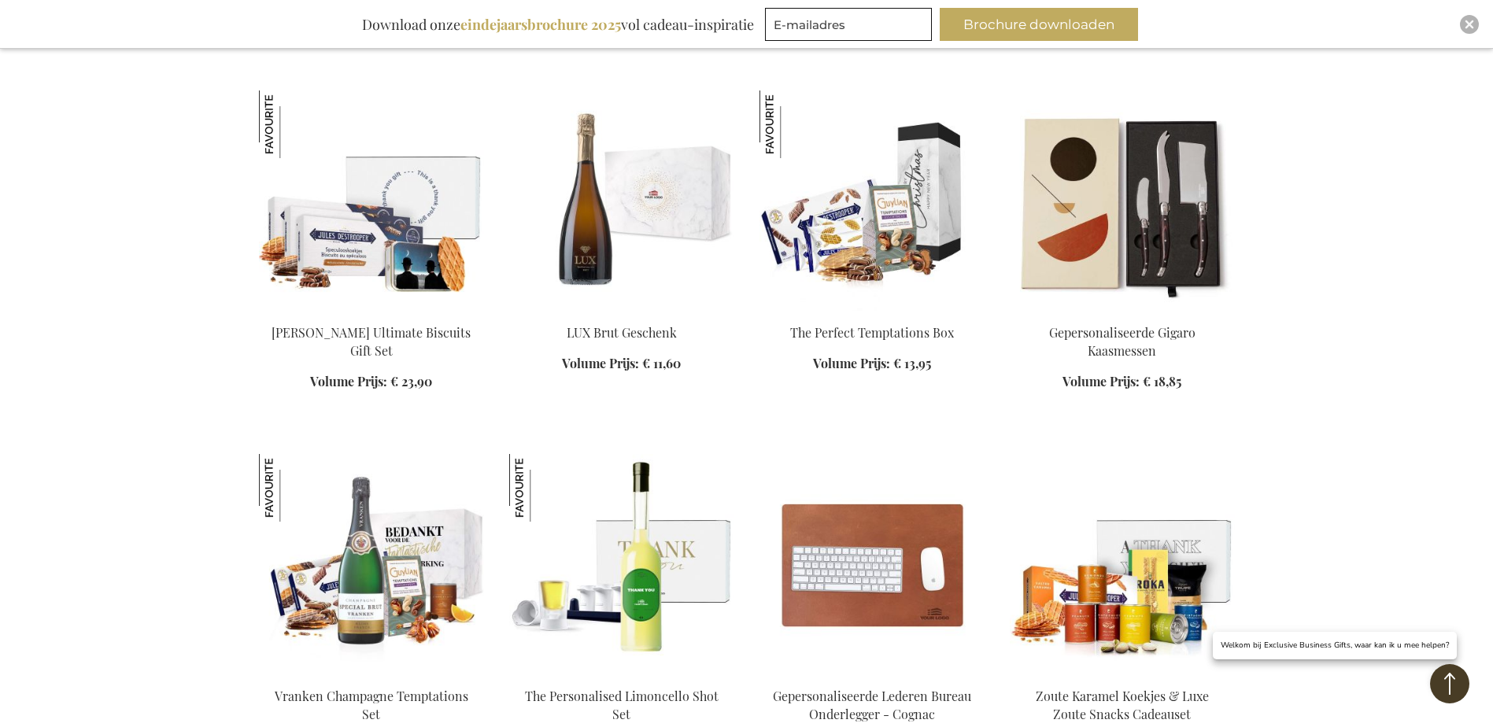
scroll to position [1620, 0]
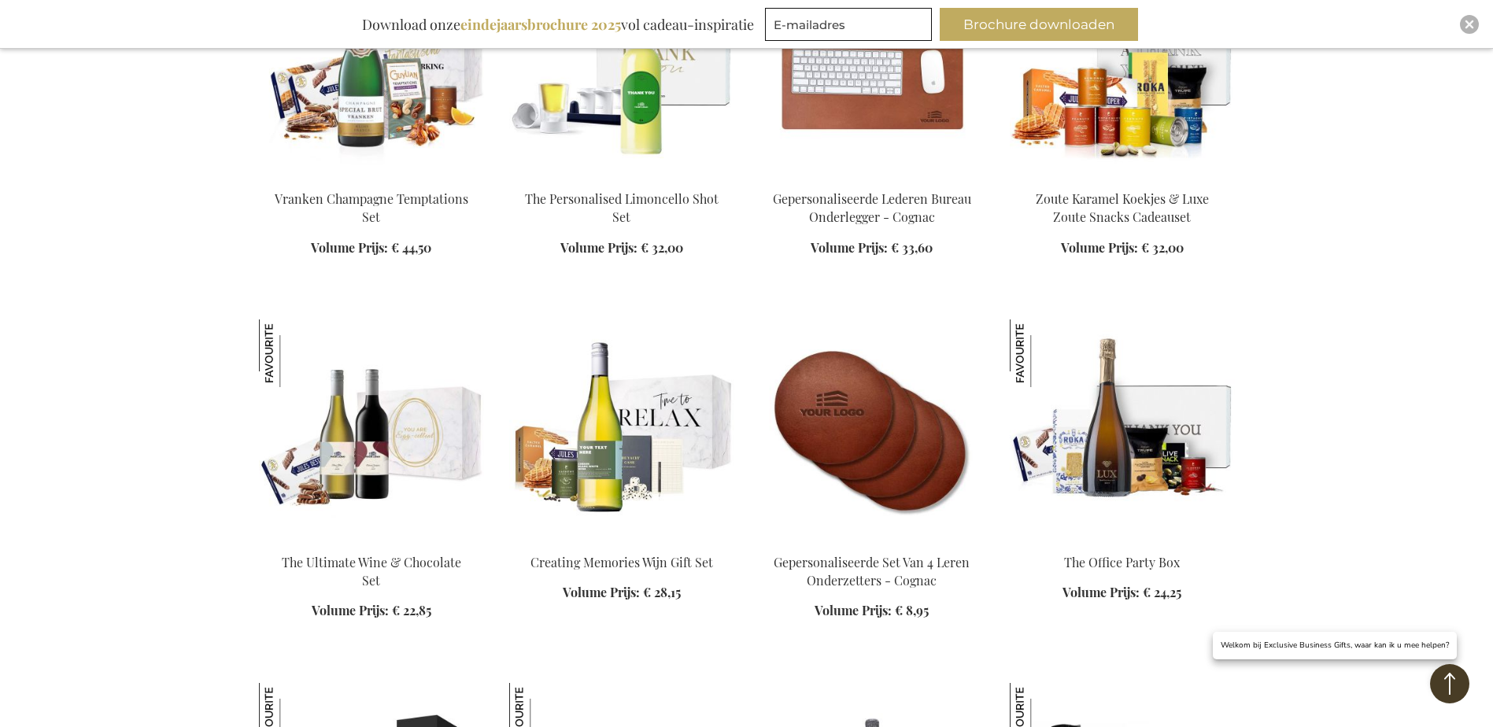
scroll to position [1935, 0]
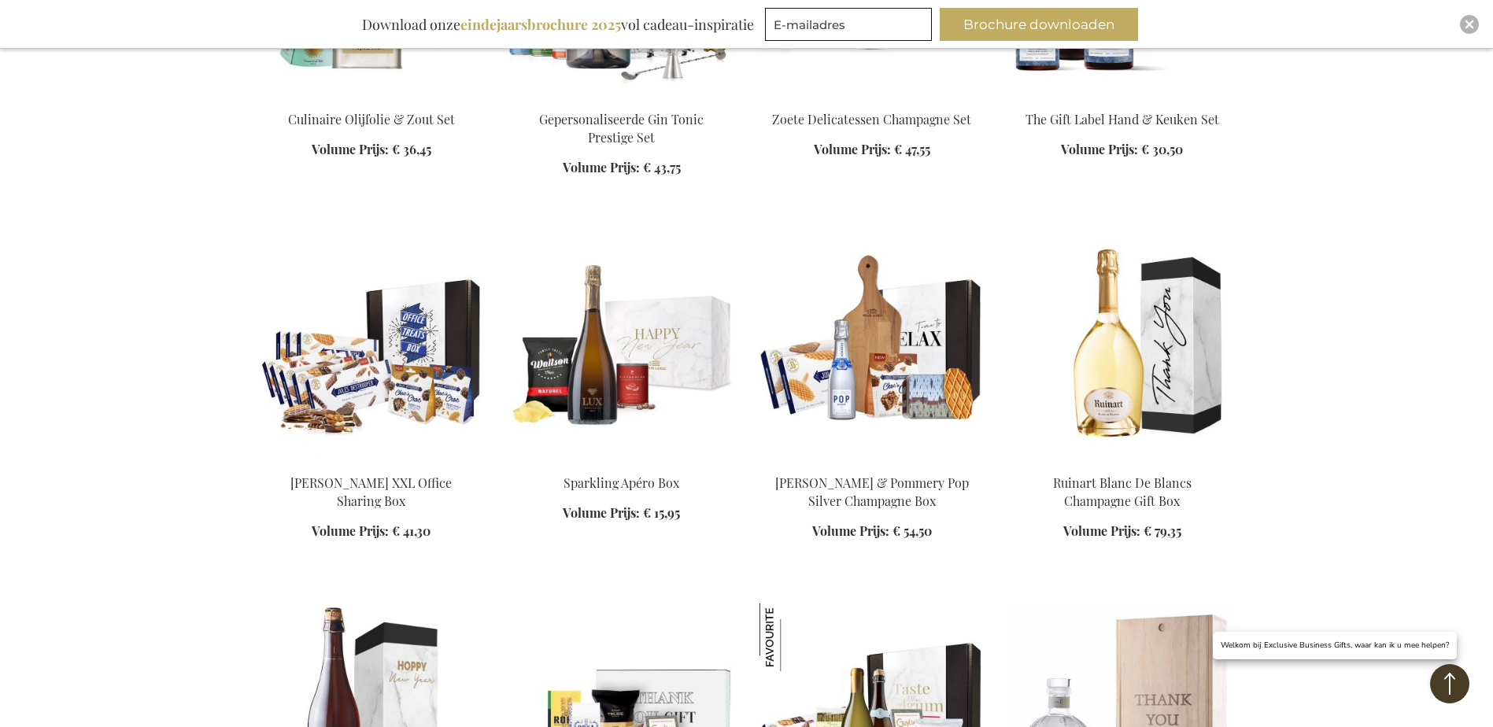
scroll to position [3037, 0]
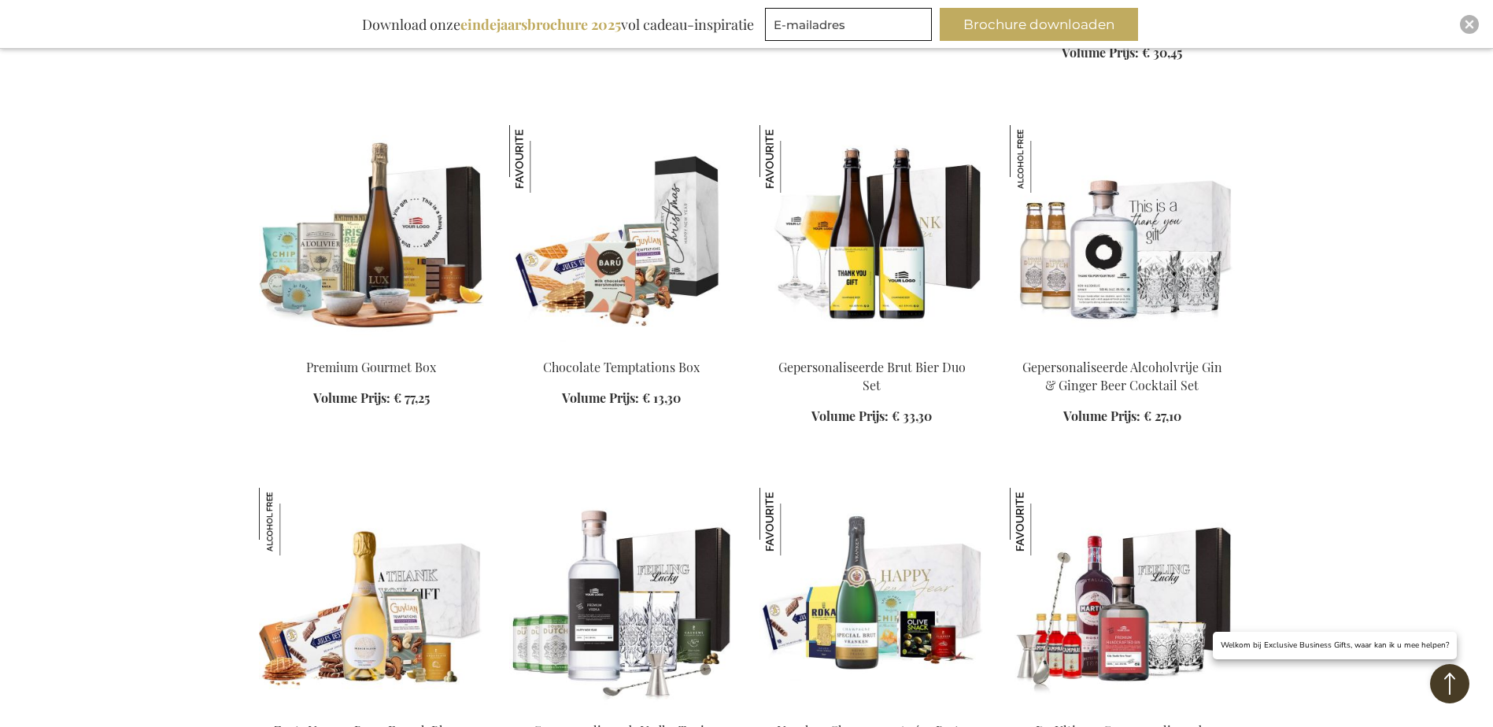
scroll to position [4060, 0]
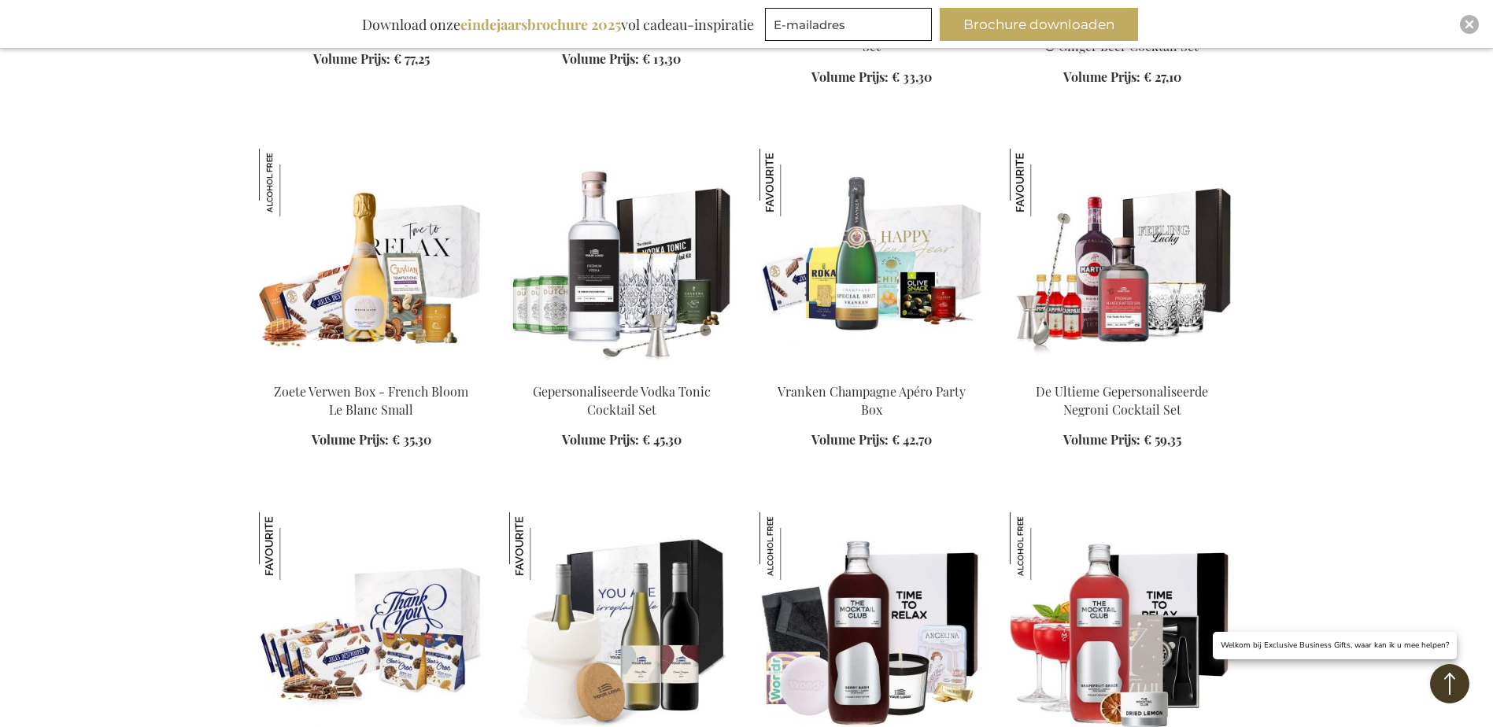
scroll to position [4296, 0]
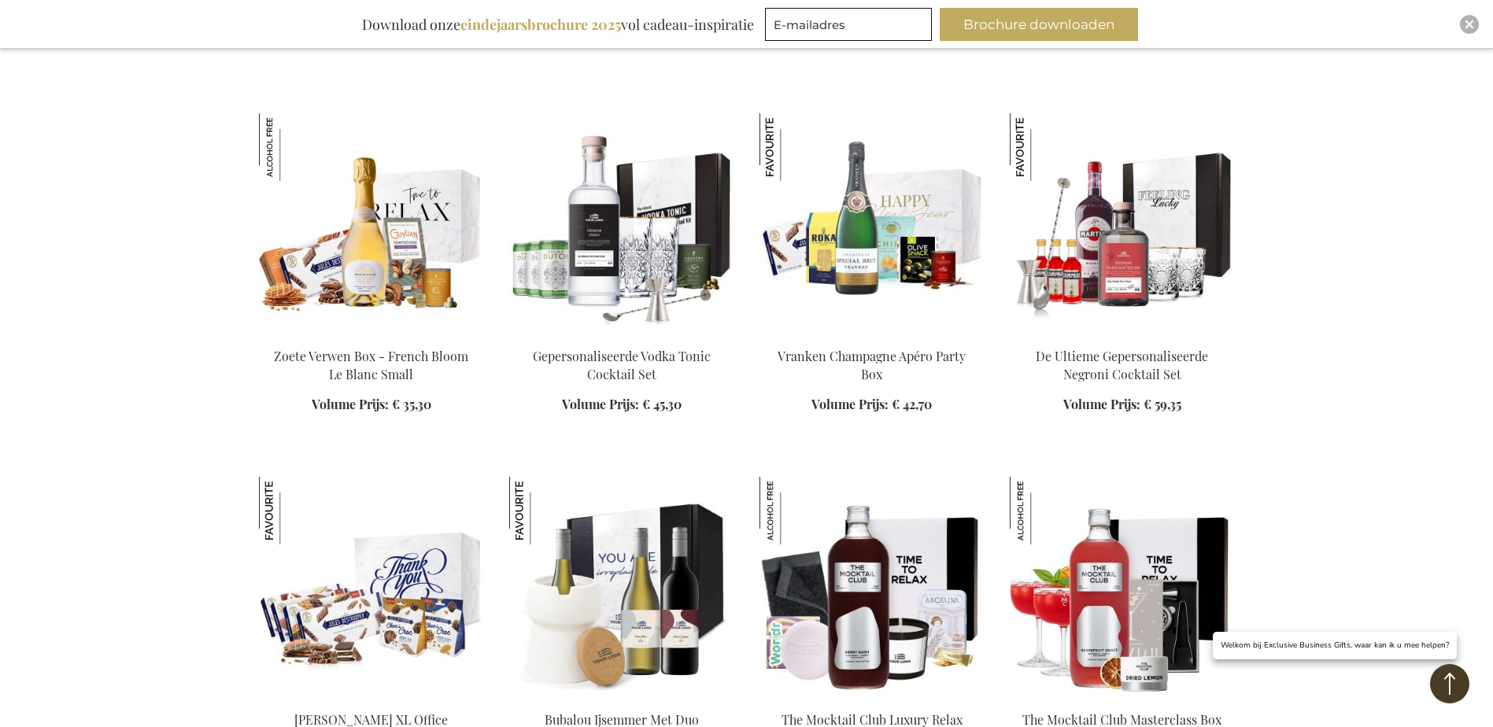
click at [397, 234] on img at bounding box center [371, 223] width 225 height 220
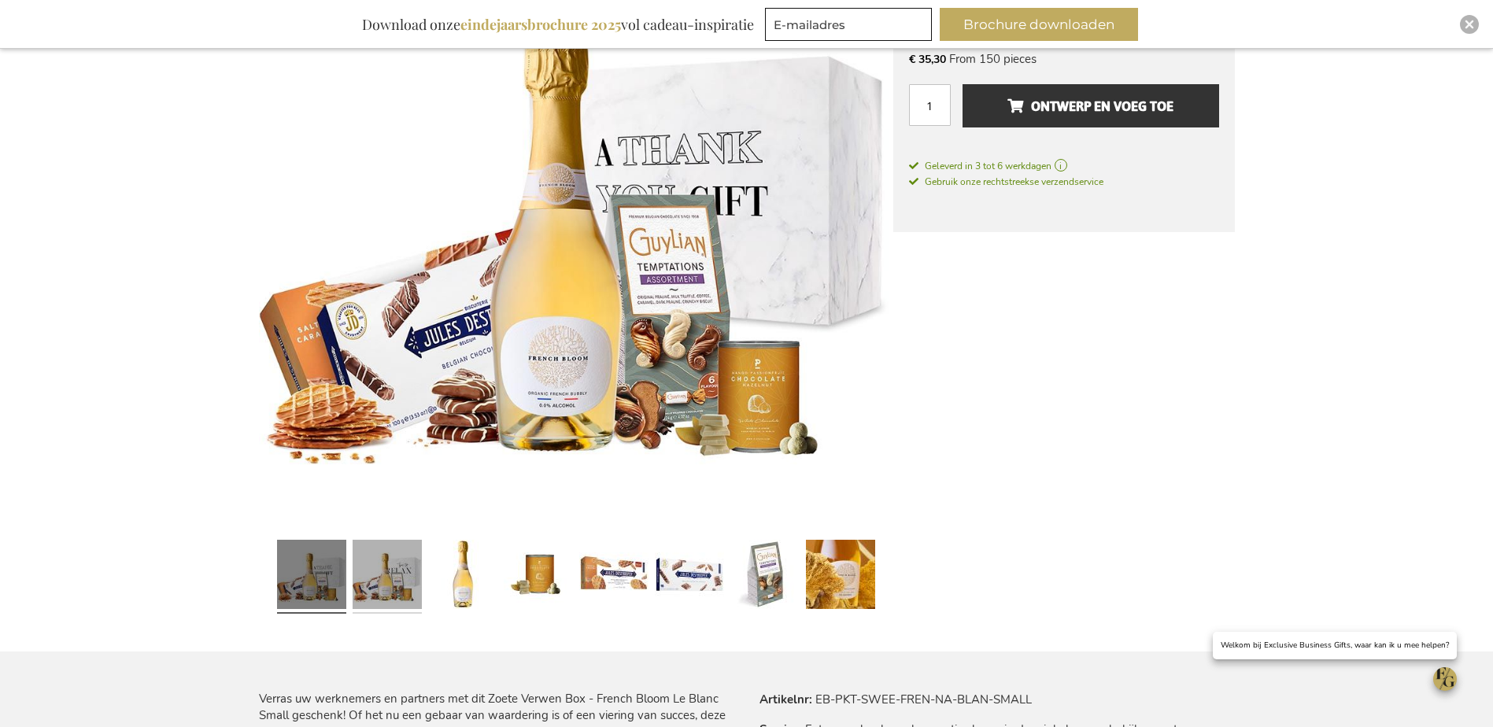
click at [412, 575] on link at bounding box center [387, 577] width 69 height 87
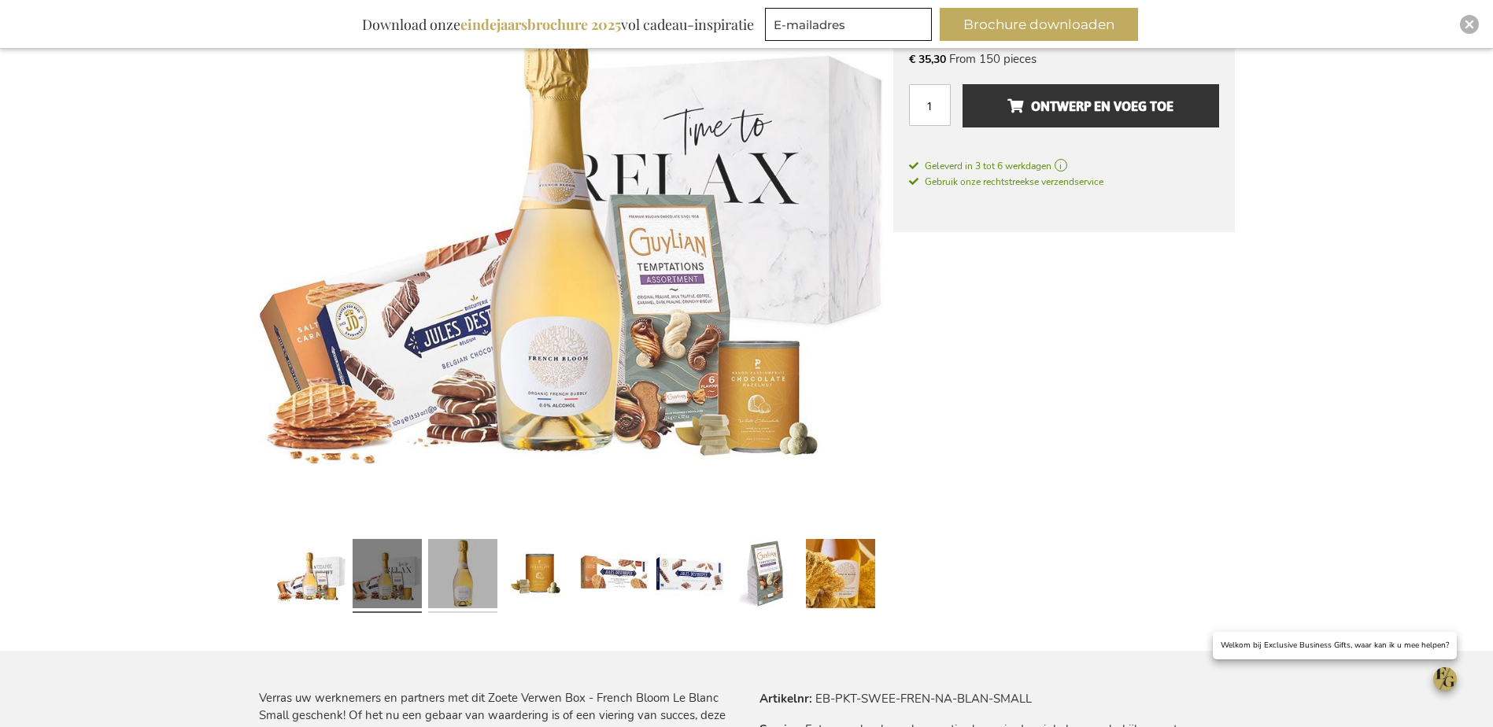
click at [447, 570] on link at bounding box center [462, 576] width 69 height 87
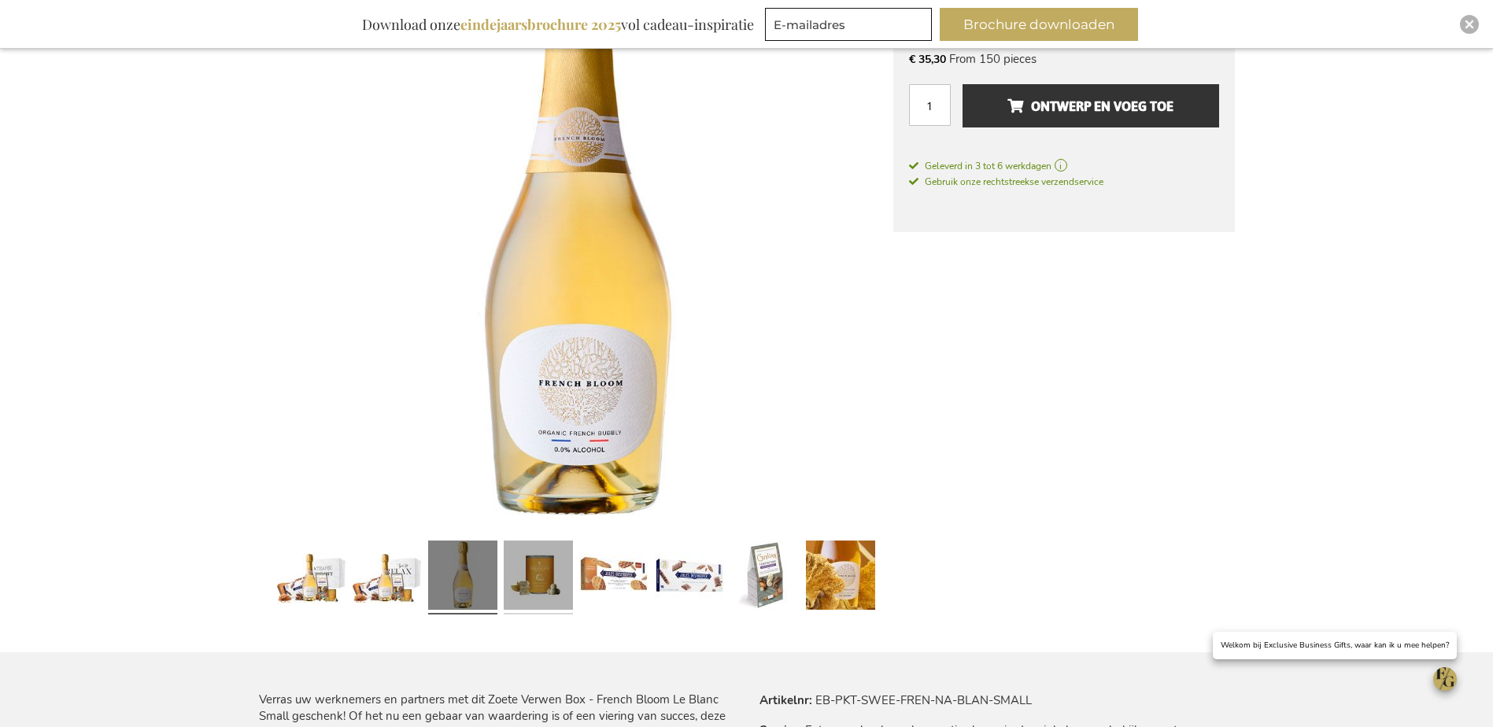
click at [534, 580] on link at bounding box center [538, 577] width 69 height 87
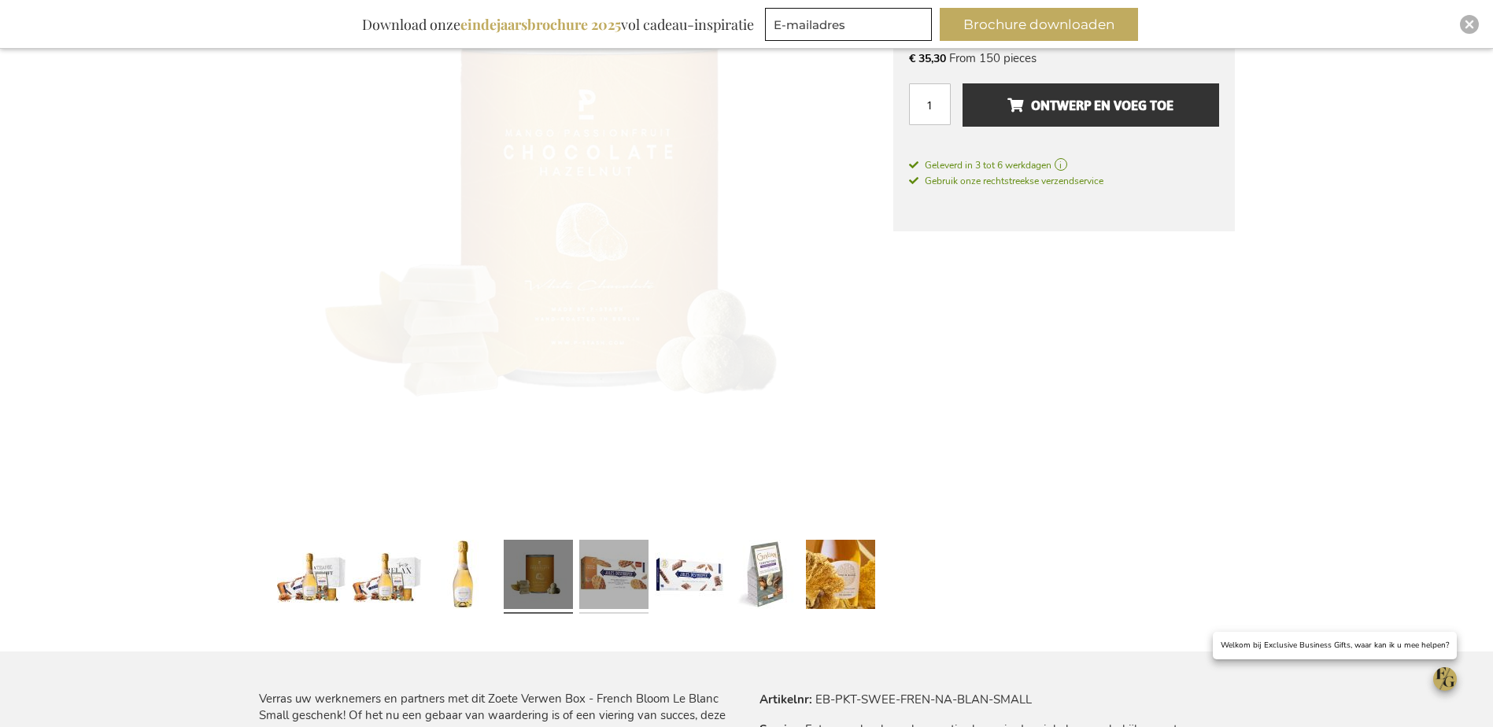
click at [601, 590] on link at bounding box center [613, 577] width 69 height 87
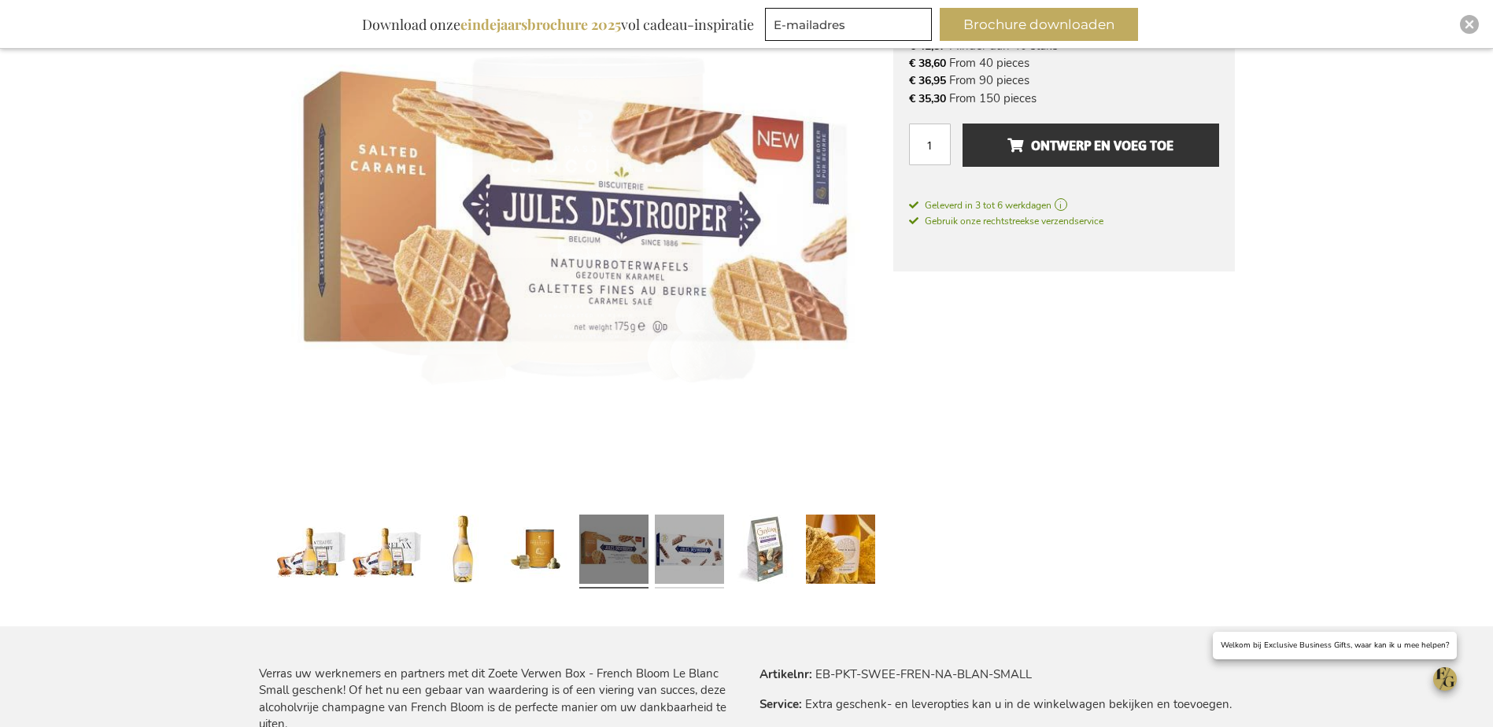
scroll to position [255, 0]
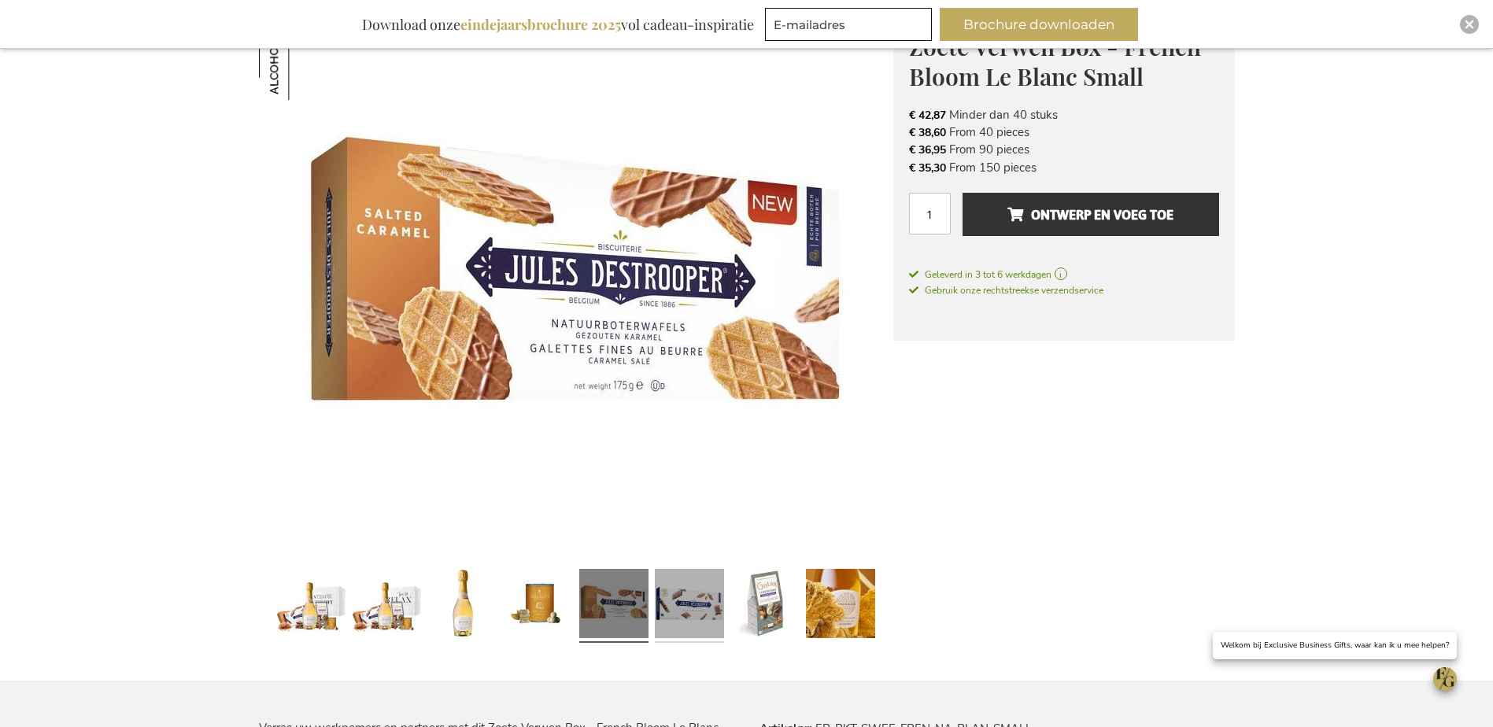
click at [693, 617] on link at bounding box center [689, 606] width 69 height 87
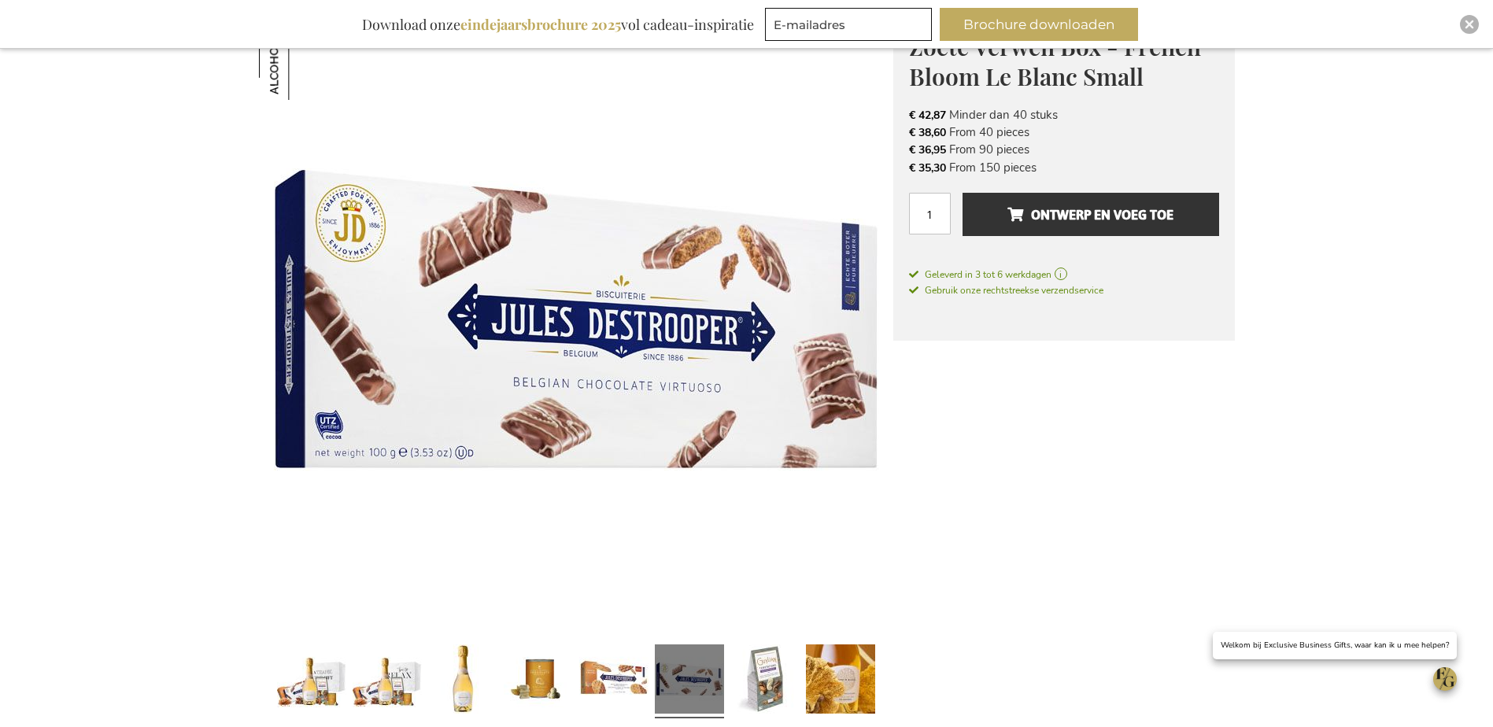
click at [801, 667] on div at bounding box center [765, 681] width 76 height 87
click at [867, 683] on link at bounding box center [840, 681] width 69 height 87
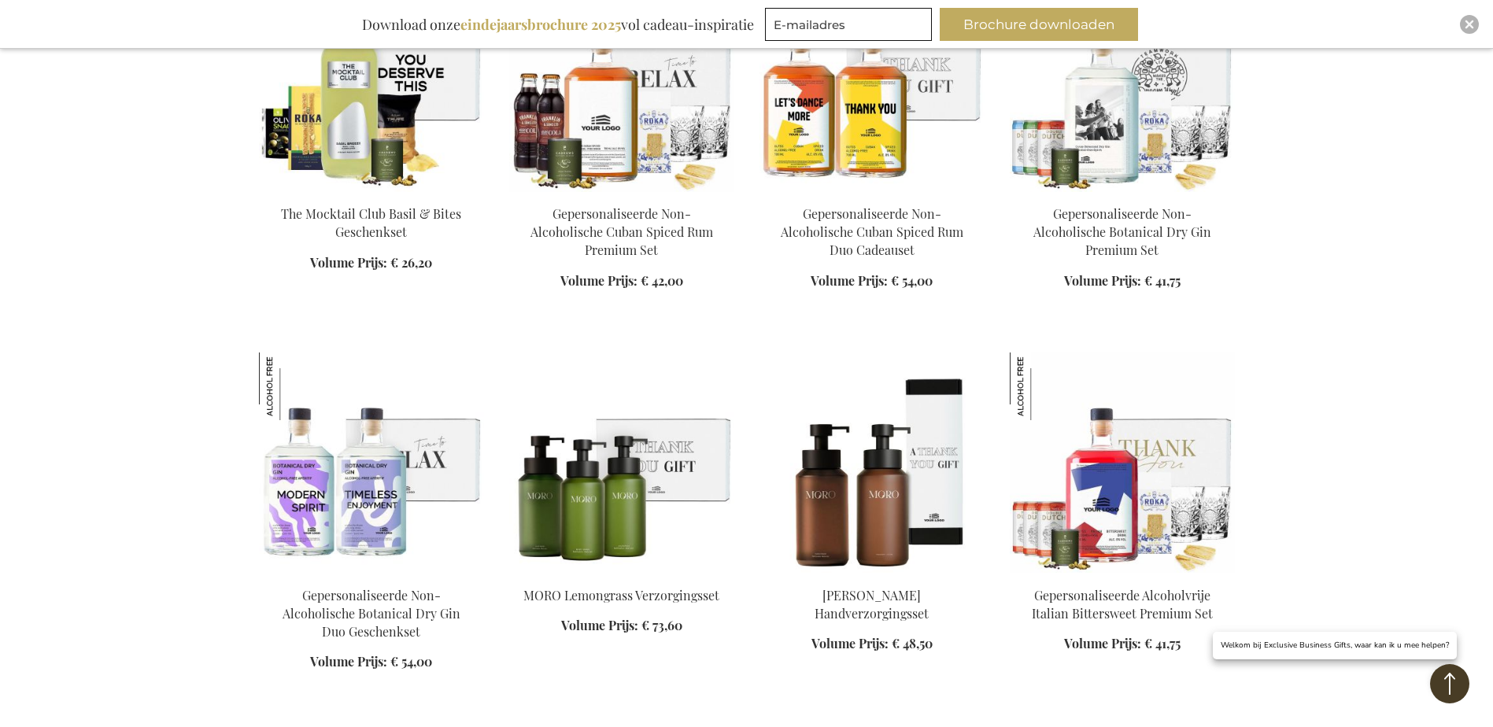
scroll to position [1943, 0]
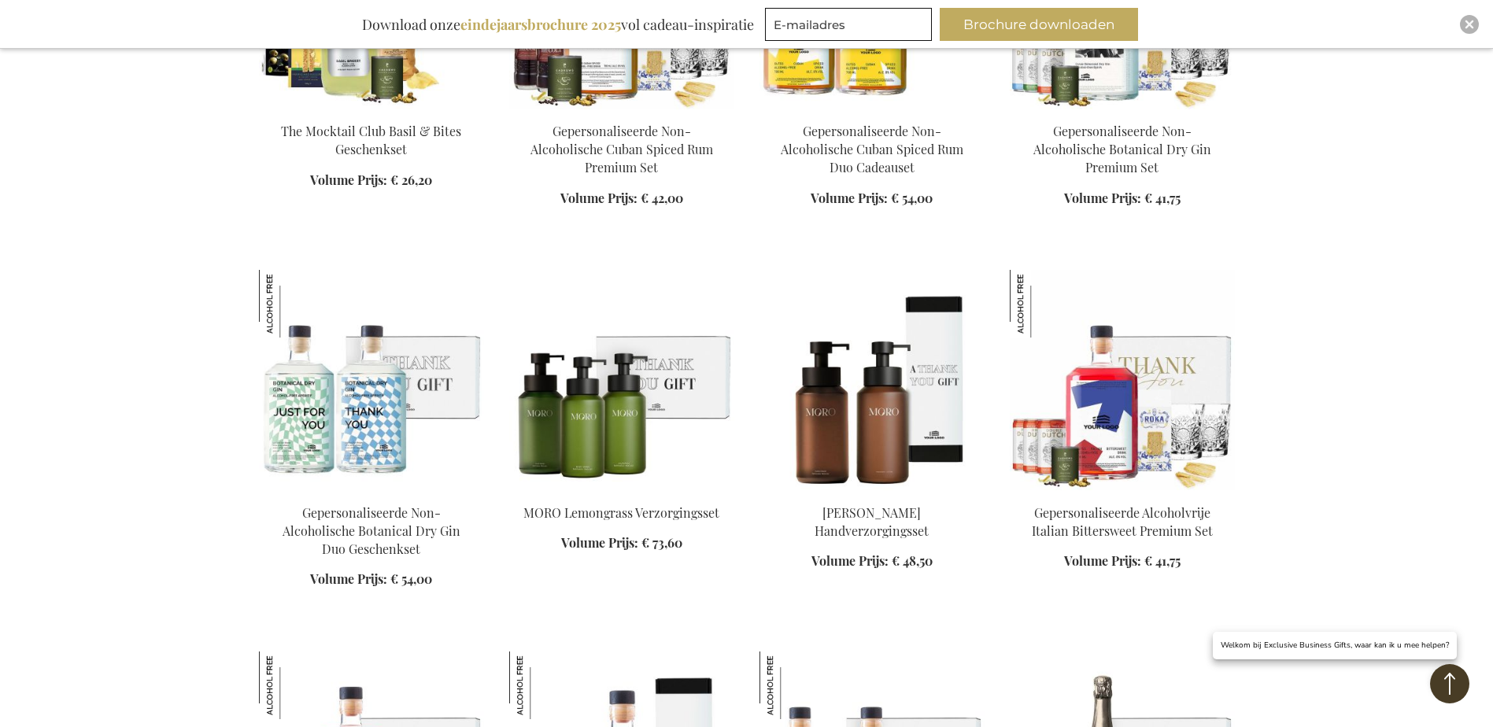
scroll to position [2258, 0]
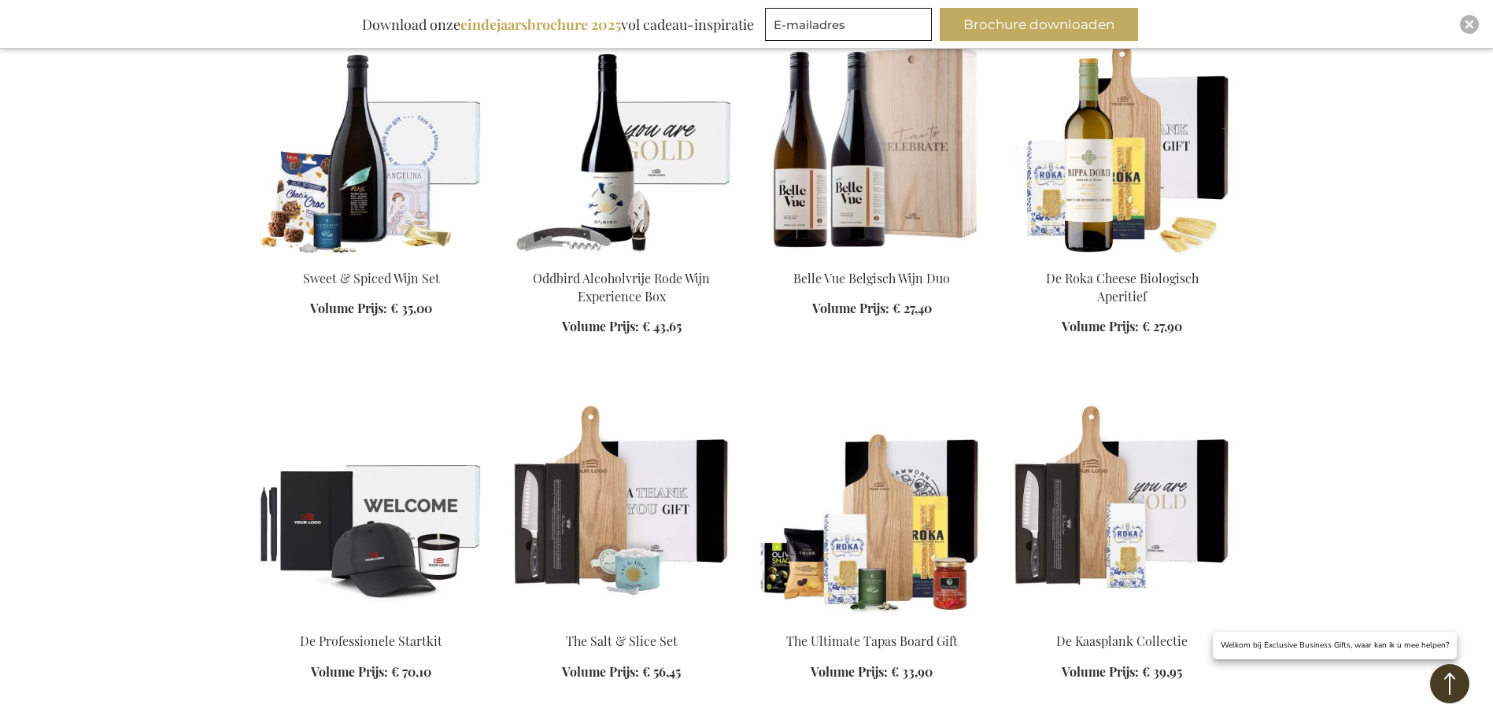
scroll to position [3112, 0]
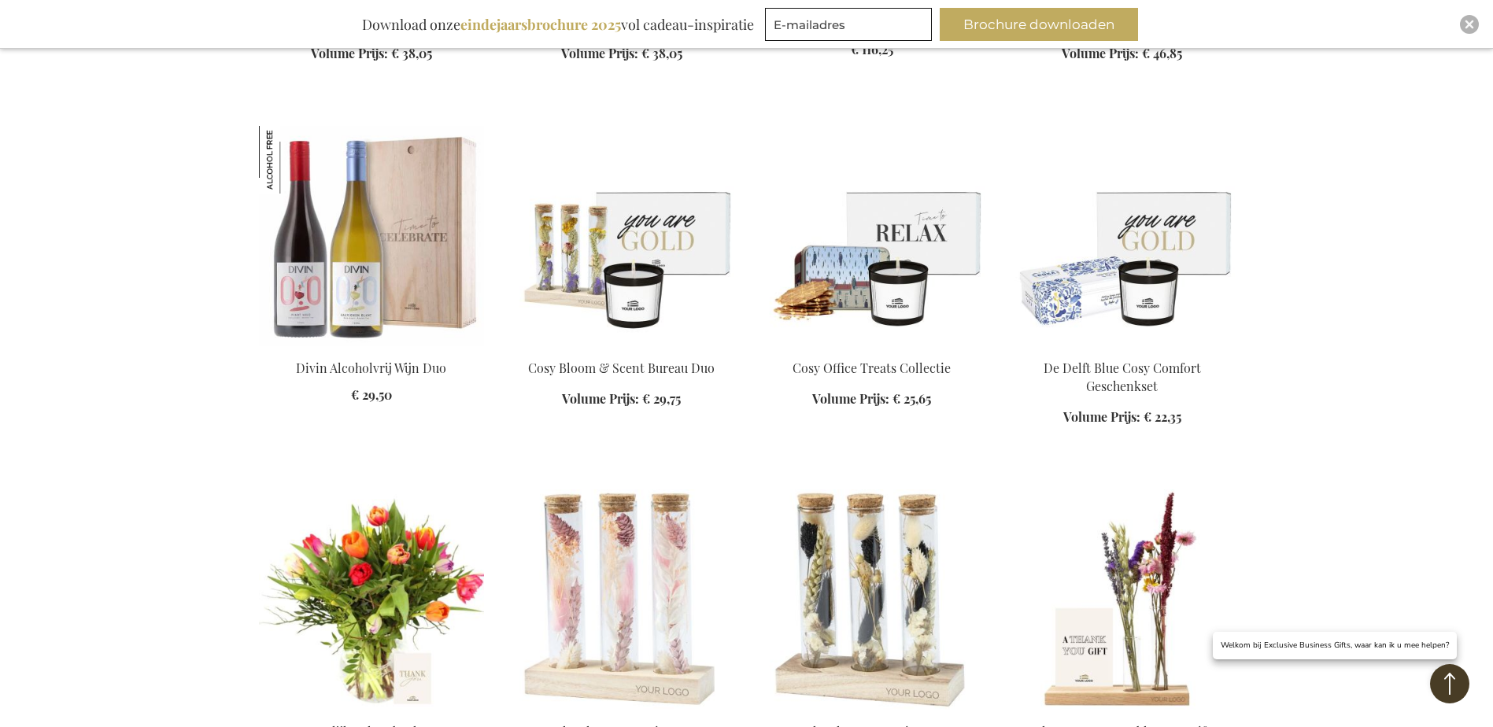
scroll to position [5493, 0]
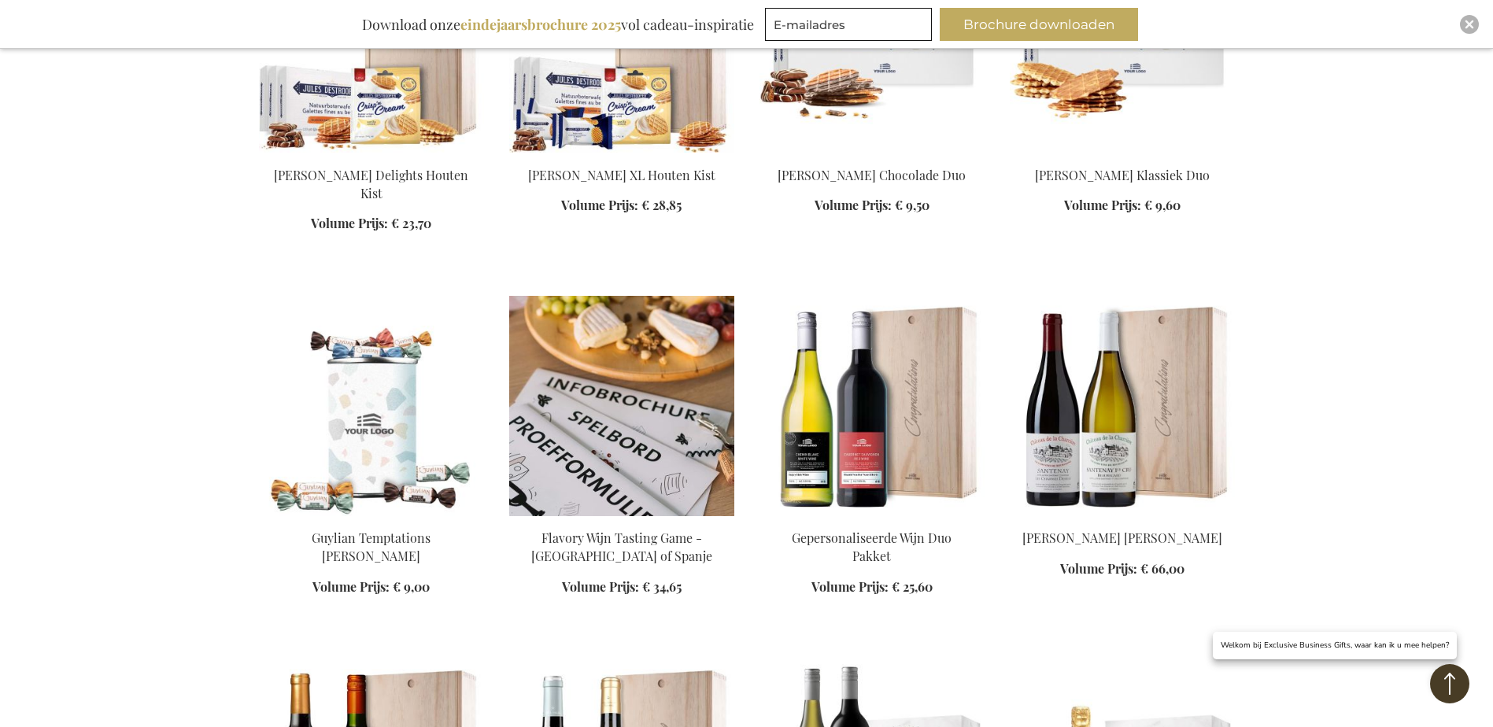
scroll to position [7745, 0]
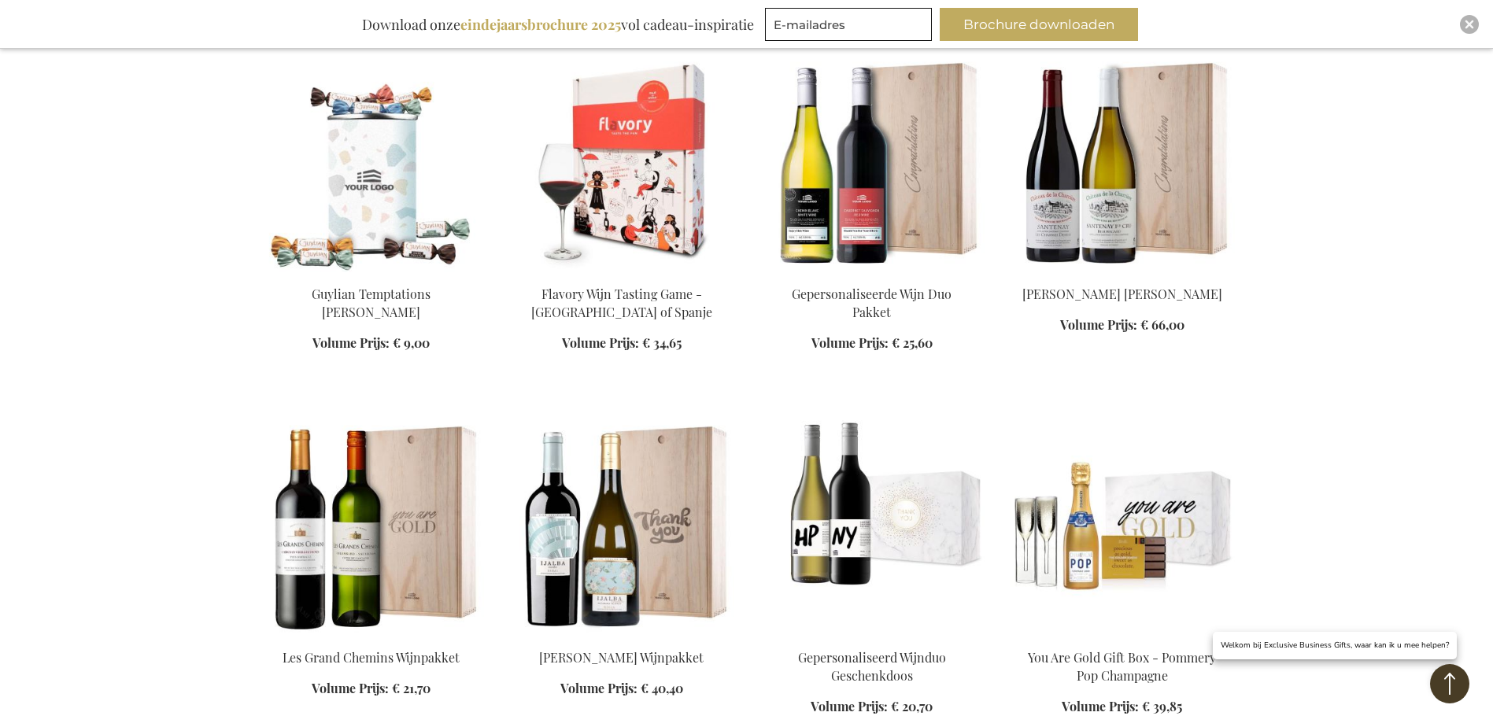
scroll to position [8138, 0]
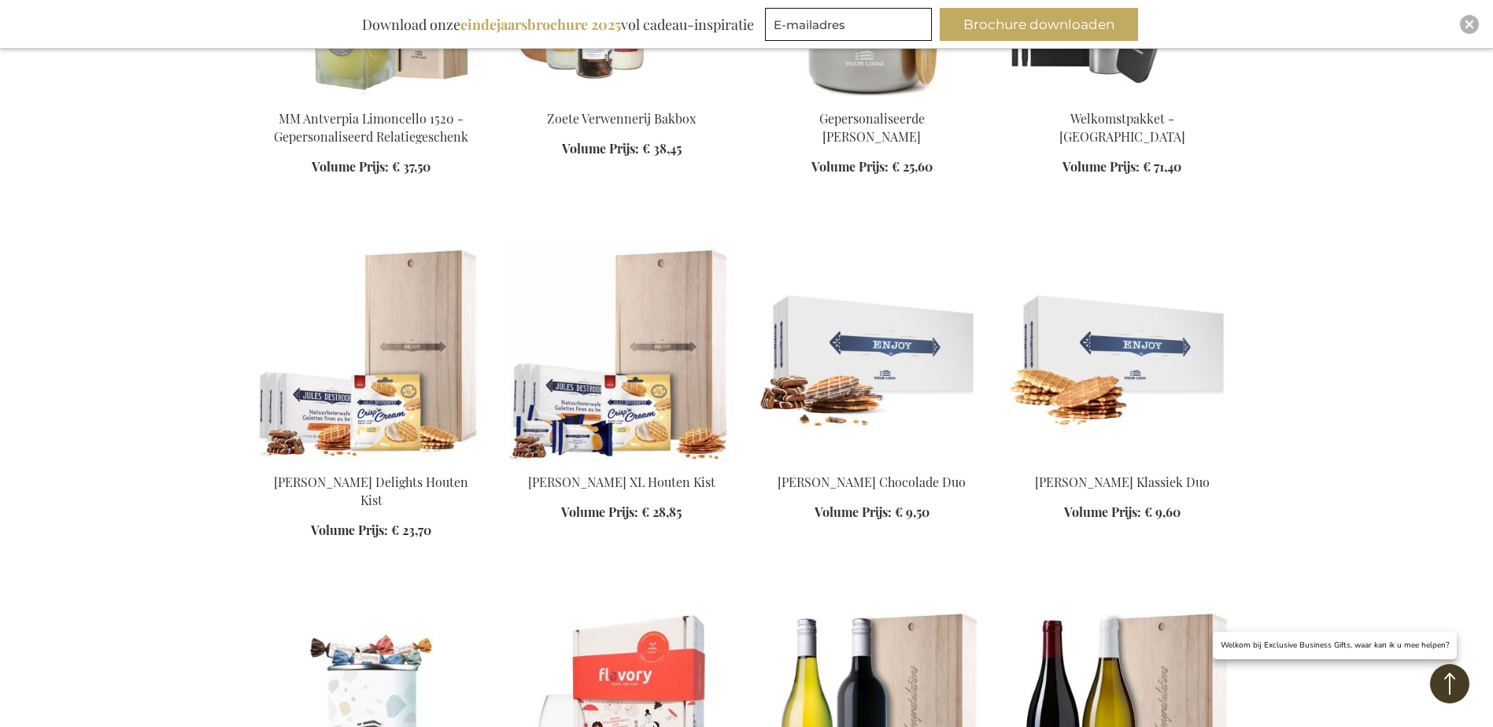
scroll to position [6643, 0]
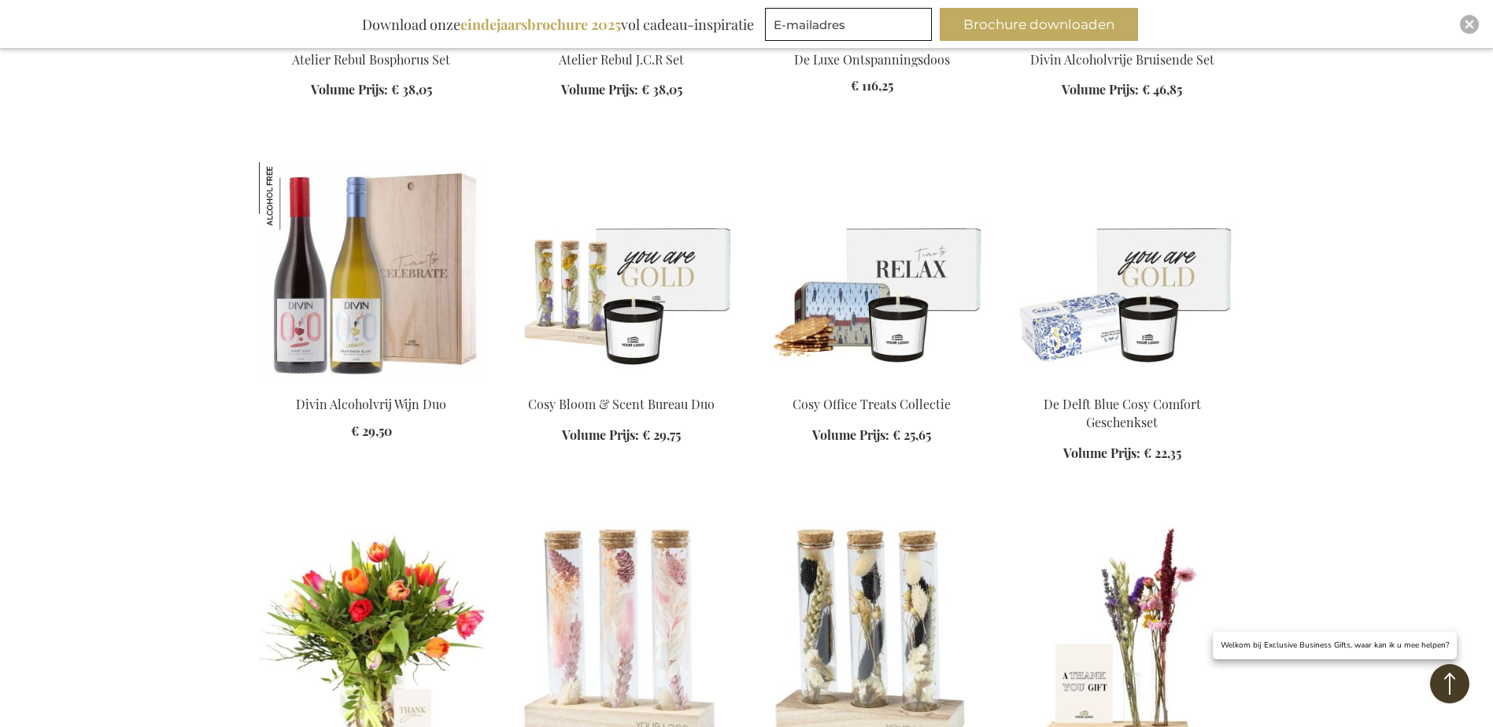
scroll to position [5383, 0]
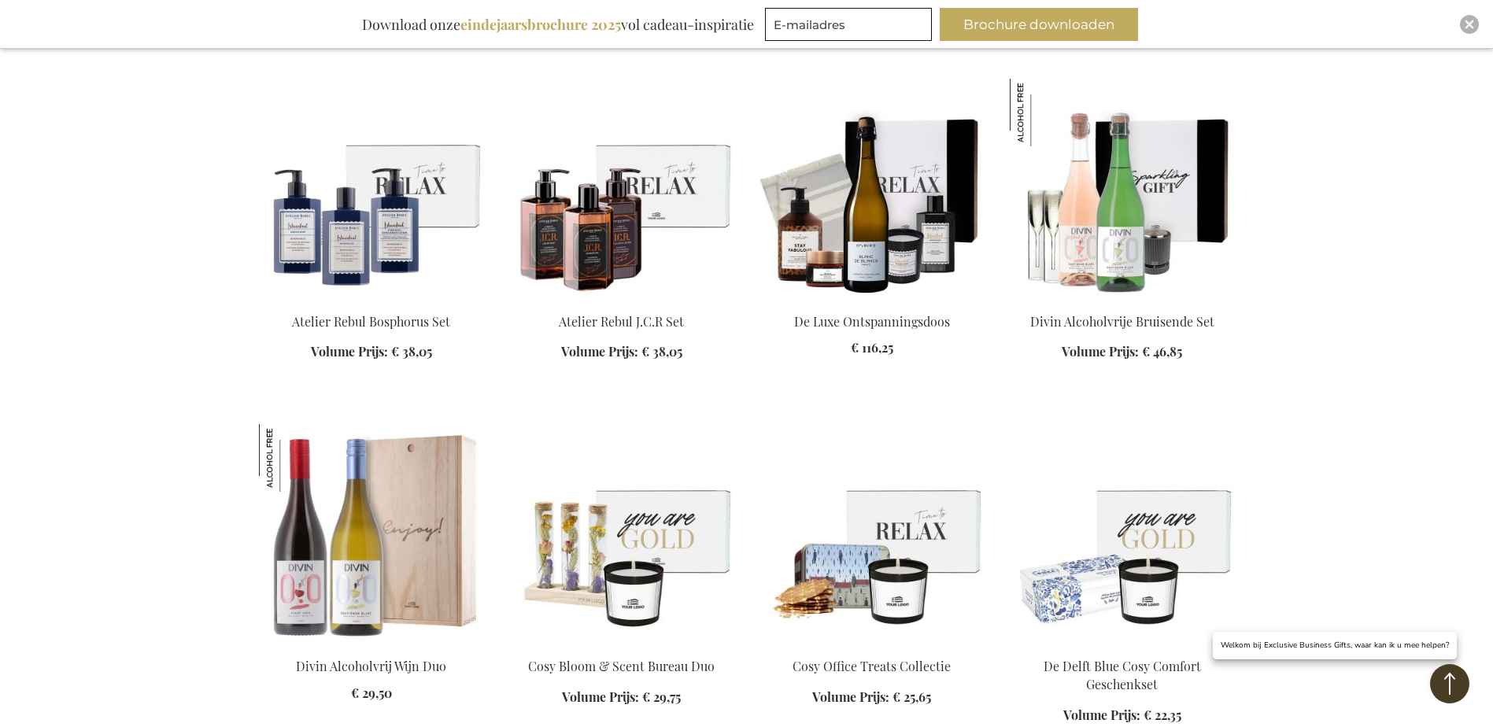
scroll to position [5147, 0]
